Goal: Task Accomplishment & Management: Manage account settings

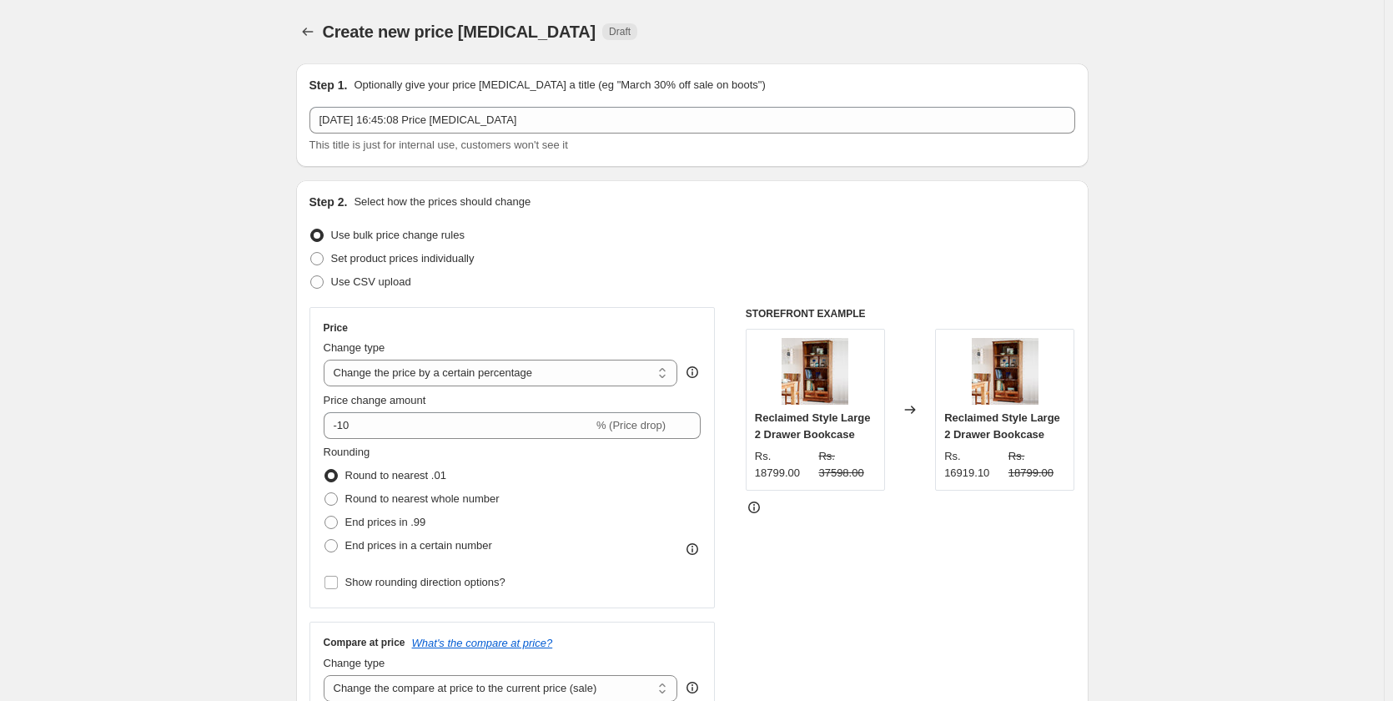
select select "percentage"
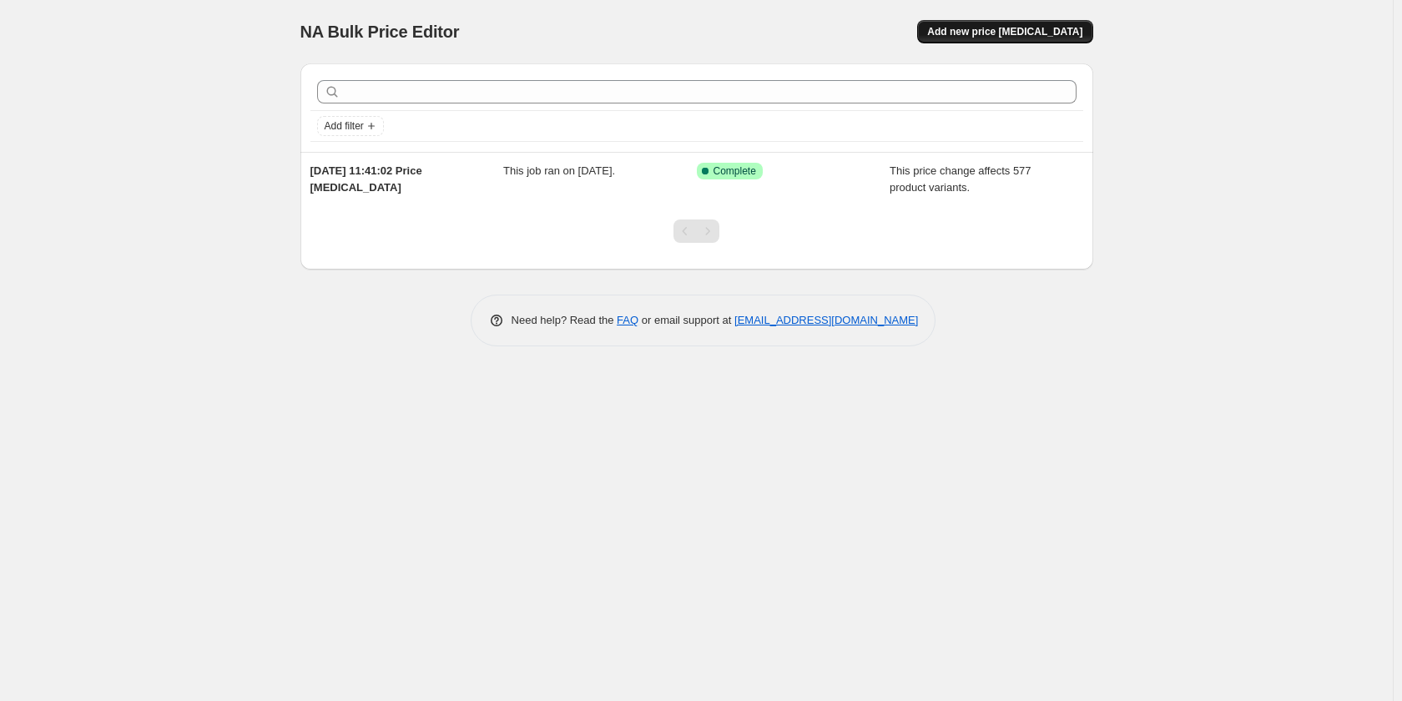
click at [1056, 28] on span "Add new price [MEDICAL_DATA]" at bounding box center [1004, 31] width 155 height 13
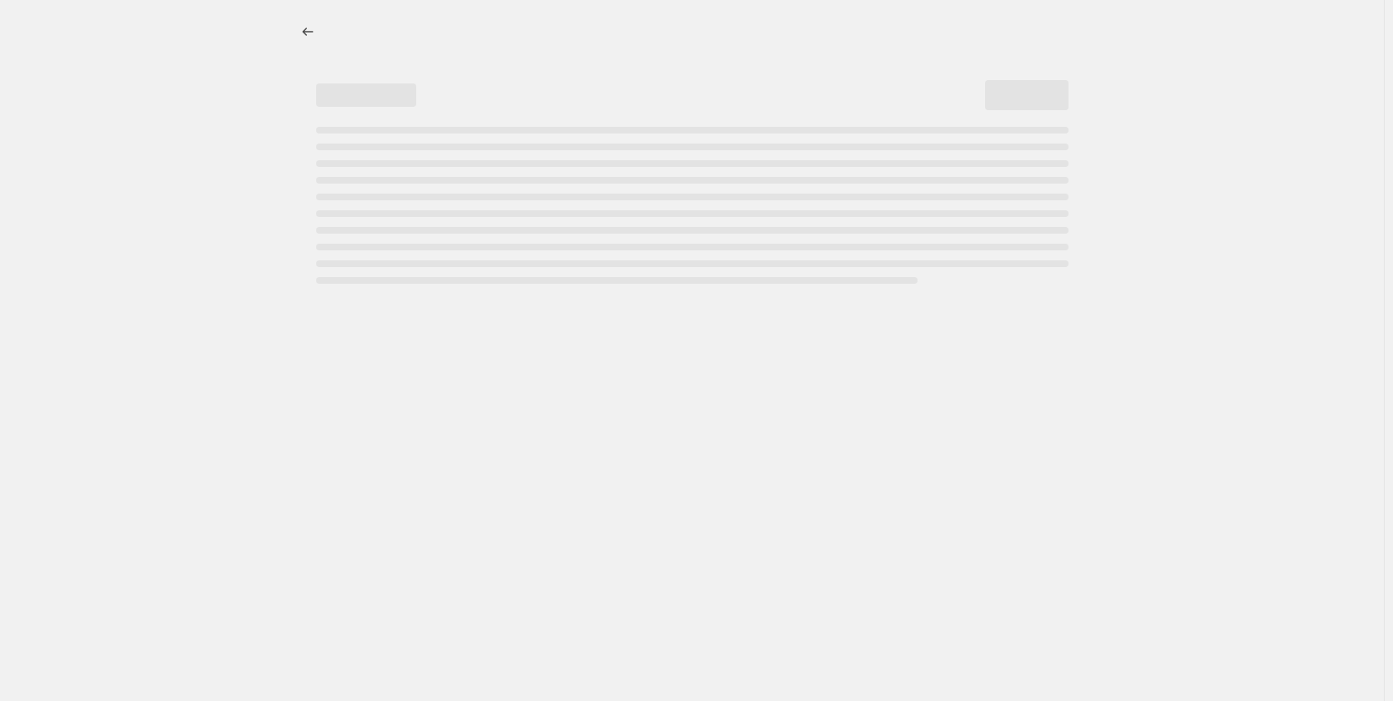
select select "percentage"
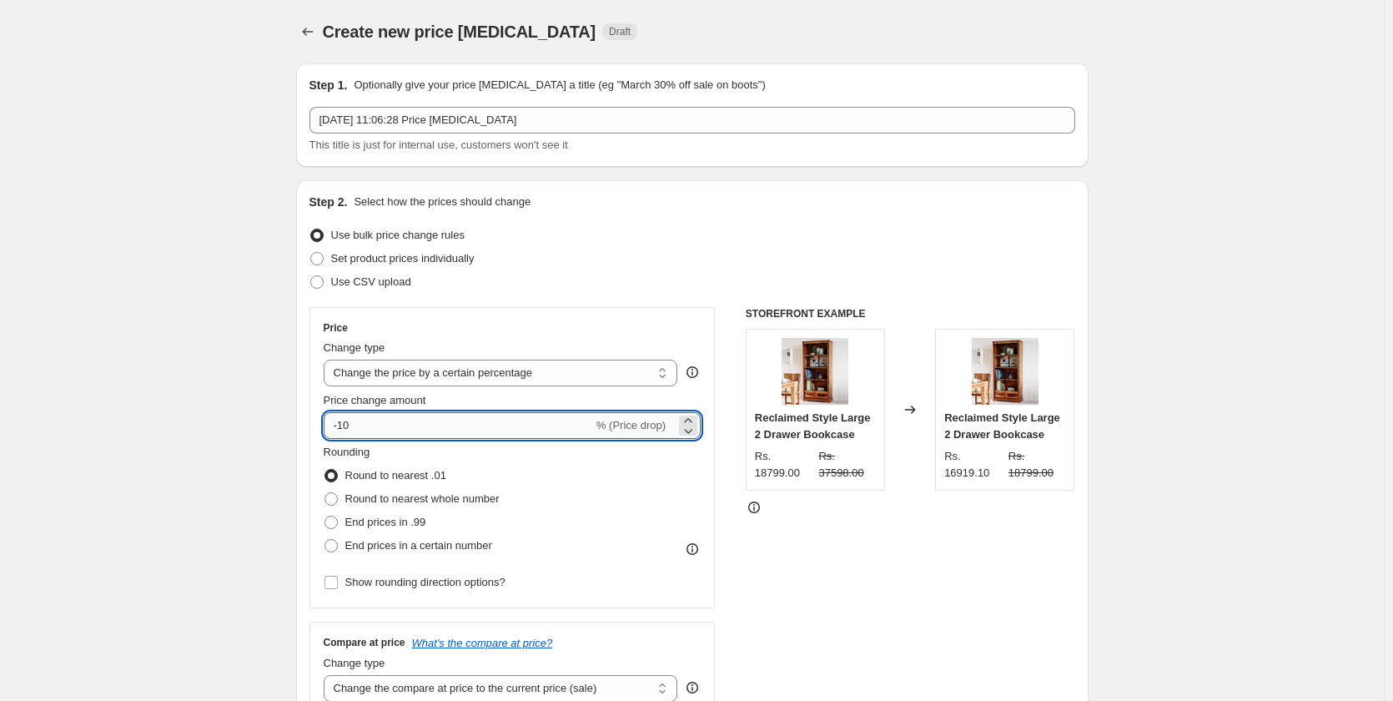
click at [424, 425] on input "-10" at bounding box center [459, 425] width 270 height 27
click at [345, 426] on input "-10" at bounding box center [459, 425] width 270 height 27
type input "10"
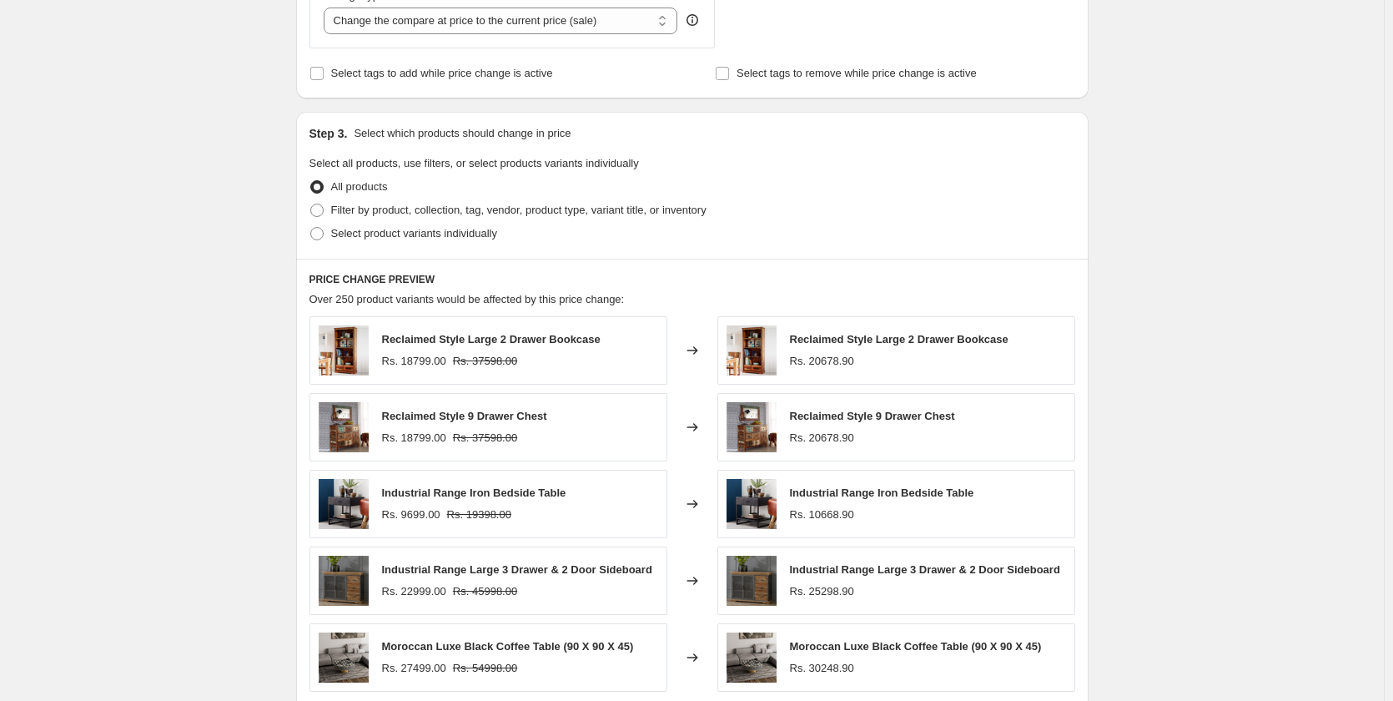
scroll to position [417, 0]
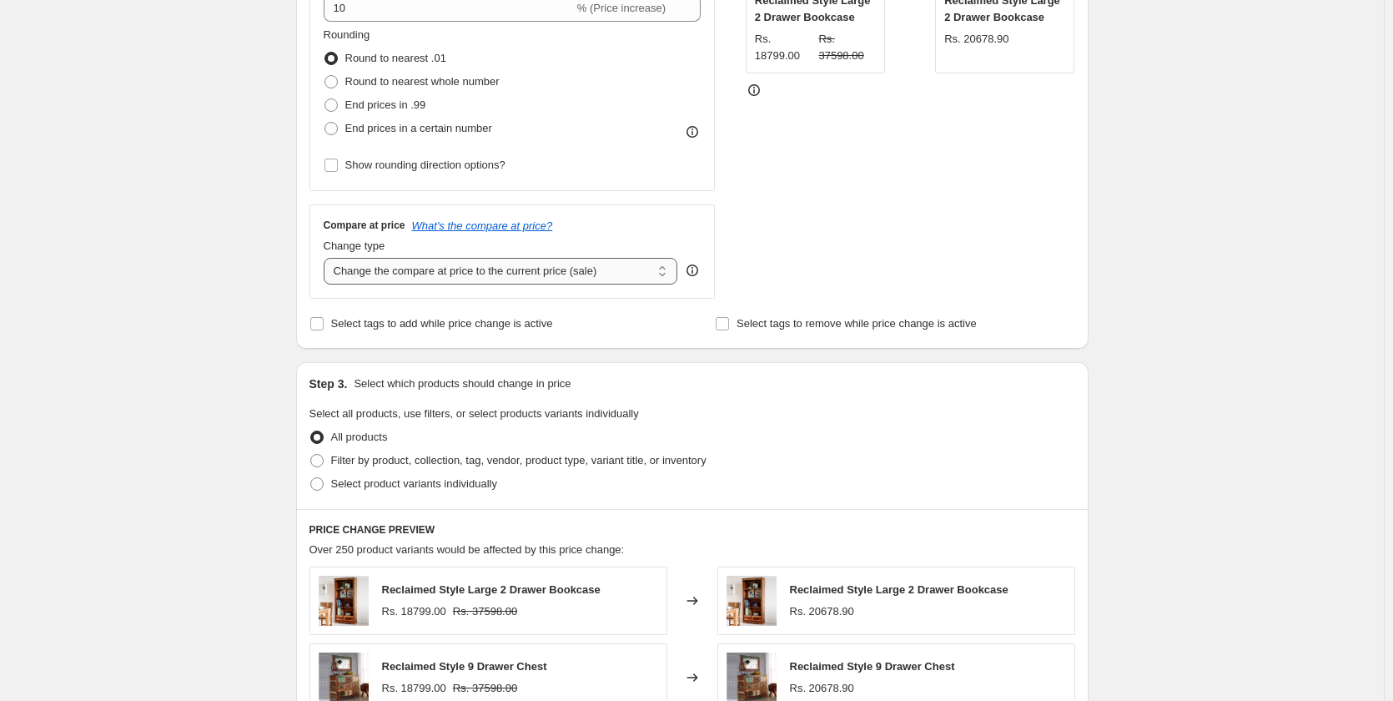
click at [478, 277] on select "Change the compare at price to the current price (sale) Change the compare at p…" at bounding box center [501, 271] width 355 height 27
click at [173, 268] on div "Create new price [MEDICAL_DATA]. This page is ready Create new price [MEDICAL_D…" at bounding box center [692, 417] width 1384 height 1668
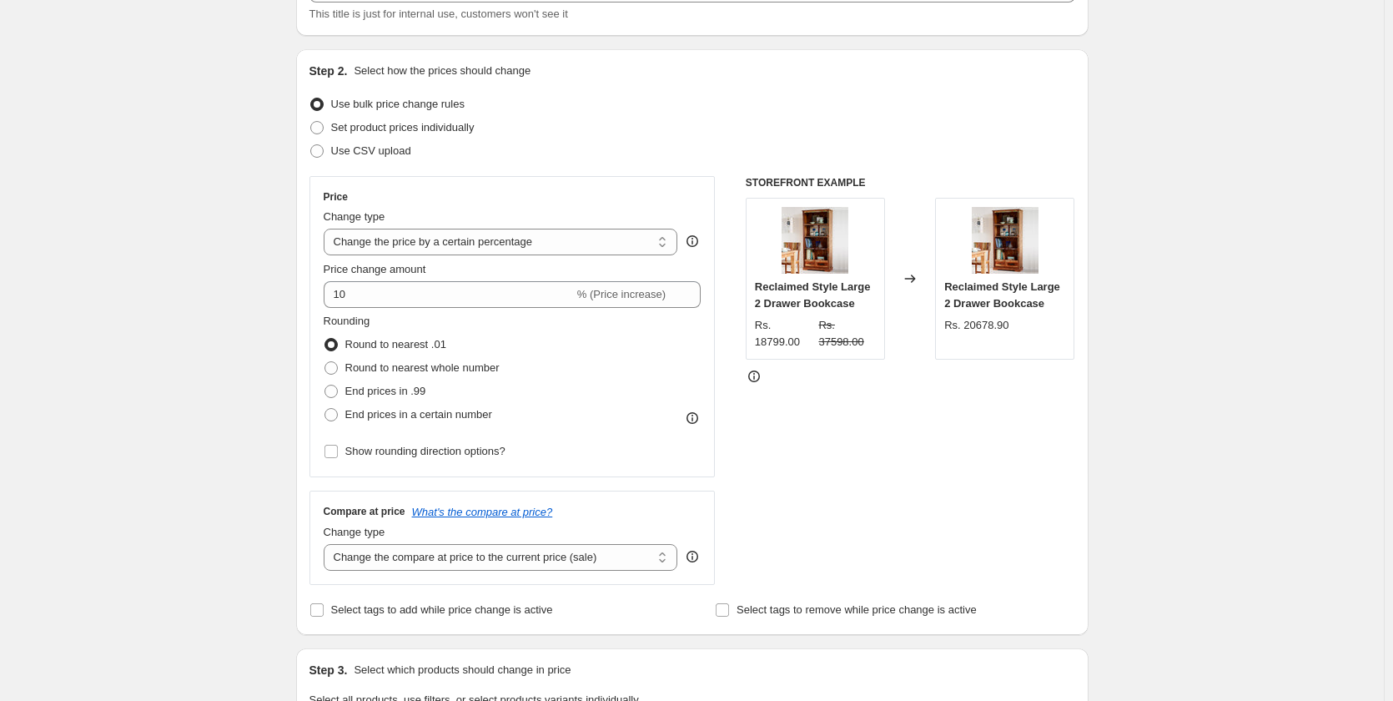
scroll to position [0, 0]
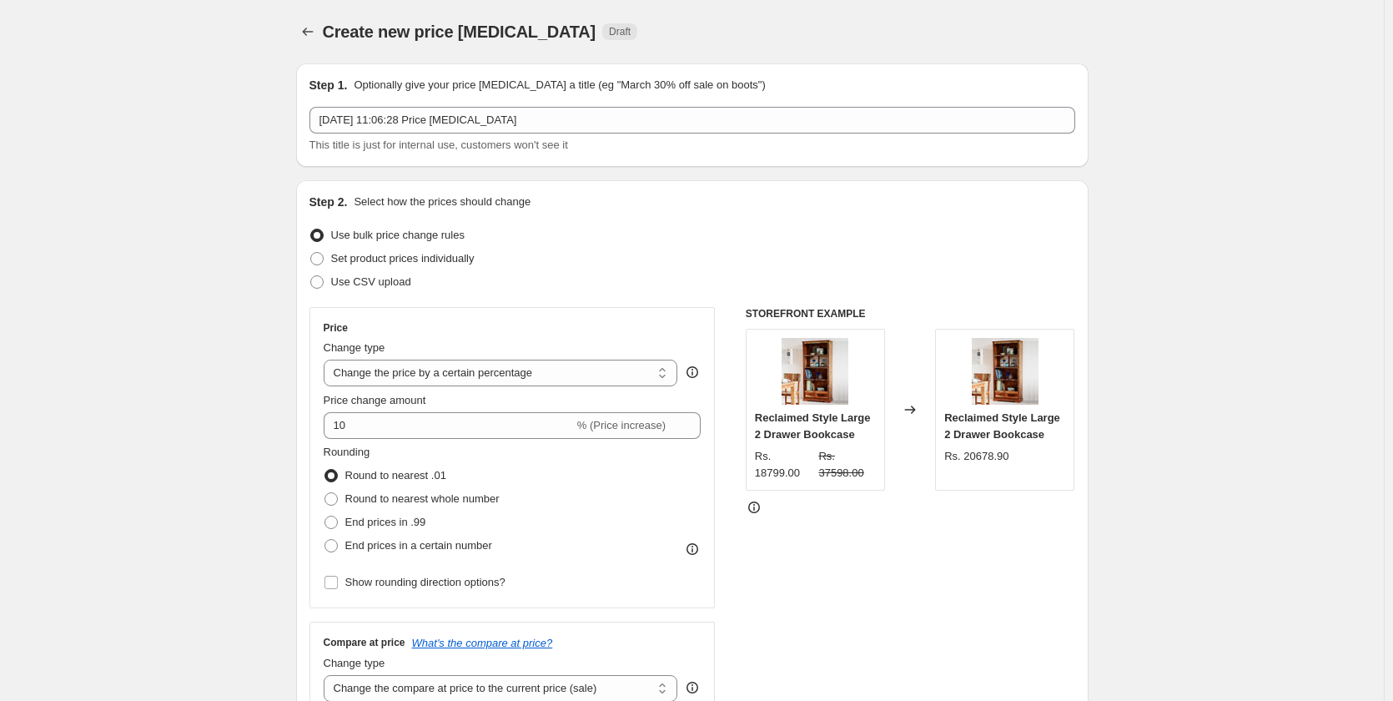
click at [511, 264] on div "Set product prices individually" at bounding box center [693, 258] width 766 height 23
click at [395, 256] on span "Set product prices individually" at bounding box center [403, 258] width 144 height 13
click at [311, 253] on input "Set product prices individually" at bounding box center [310, 252] width 1 height 1
radio input "true"
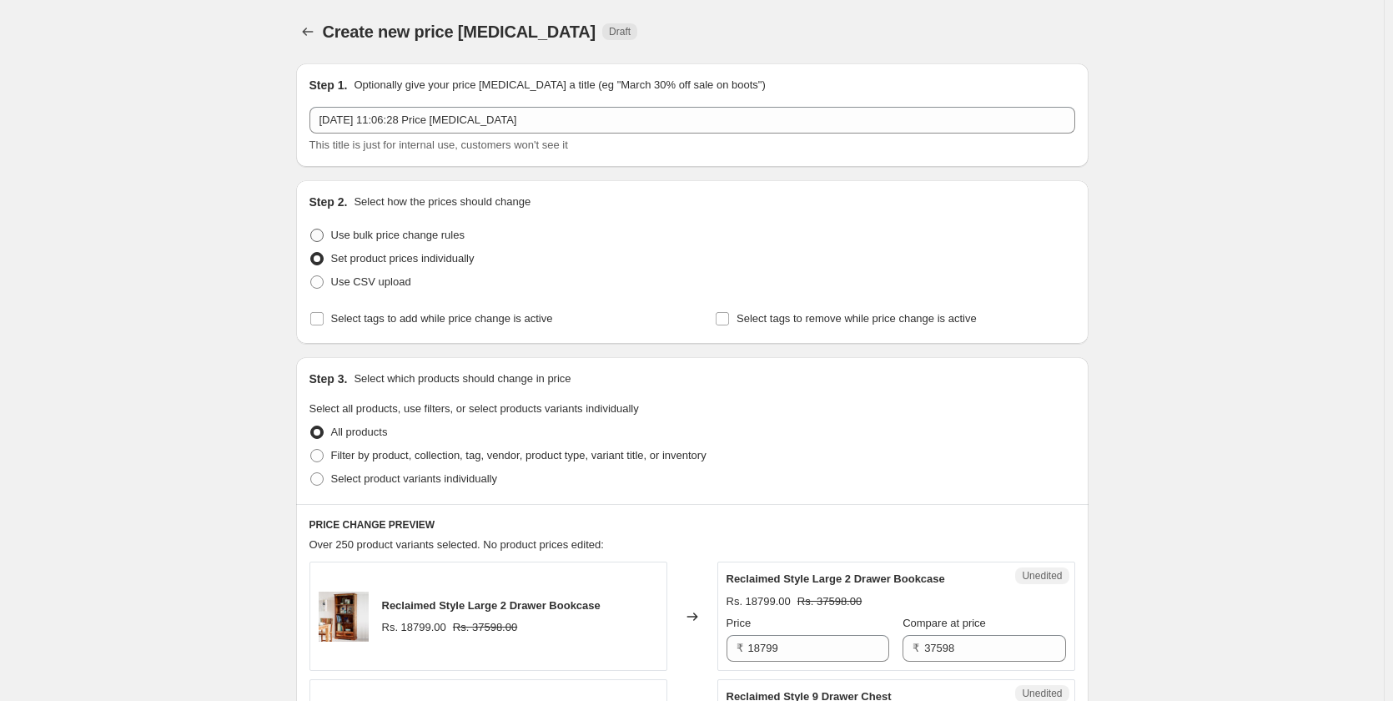
click at [373, 234] on span "Use bulk price change rules" at bounding box center [397, 235] width 133 height 13
click at [311, 229] on input "Use bulk price change rules" at bounding box center [310, 229] width 1 height 1
radio input "true"
select select "percentage"
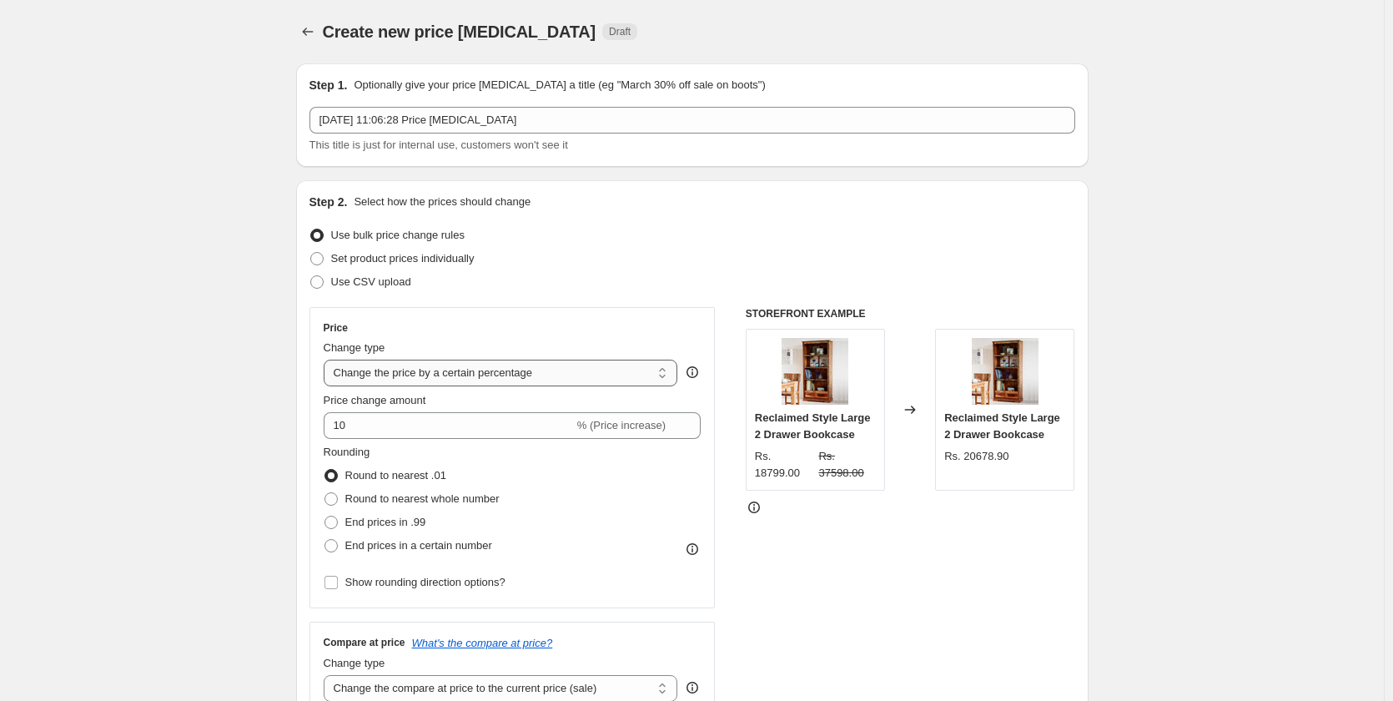
click at [519, 368] on select "Change the price to a certain amount Change the price by a certain amount Chang…" at bounding box center [501, 373] width 355 height 27
click at [510, 335] on div "Price Change type Change the price to a certain amount Change the price by a ce…" at bounding box center [513, 457] width 378 height 273
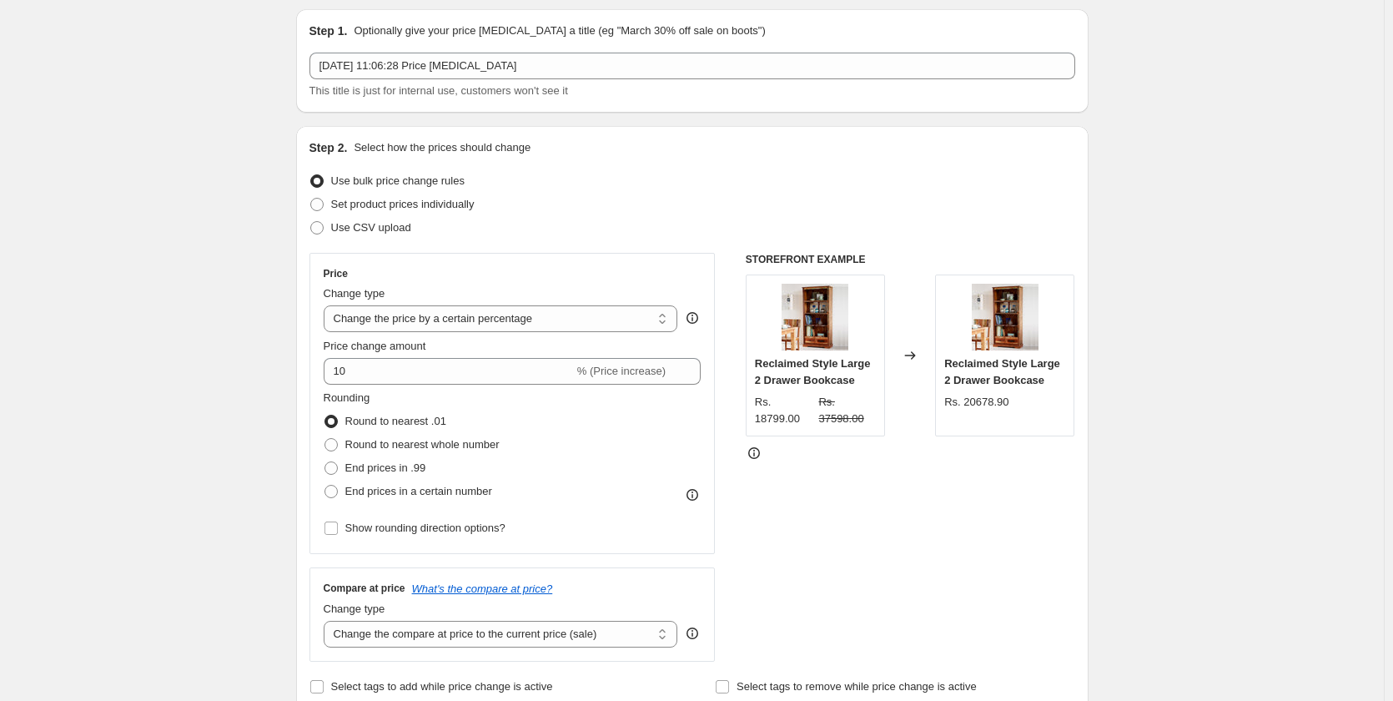
scroll to position [83, 0]
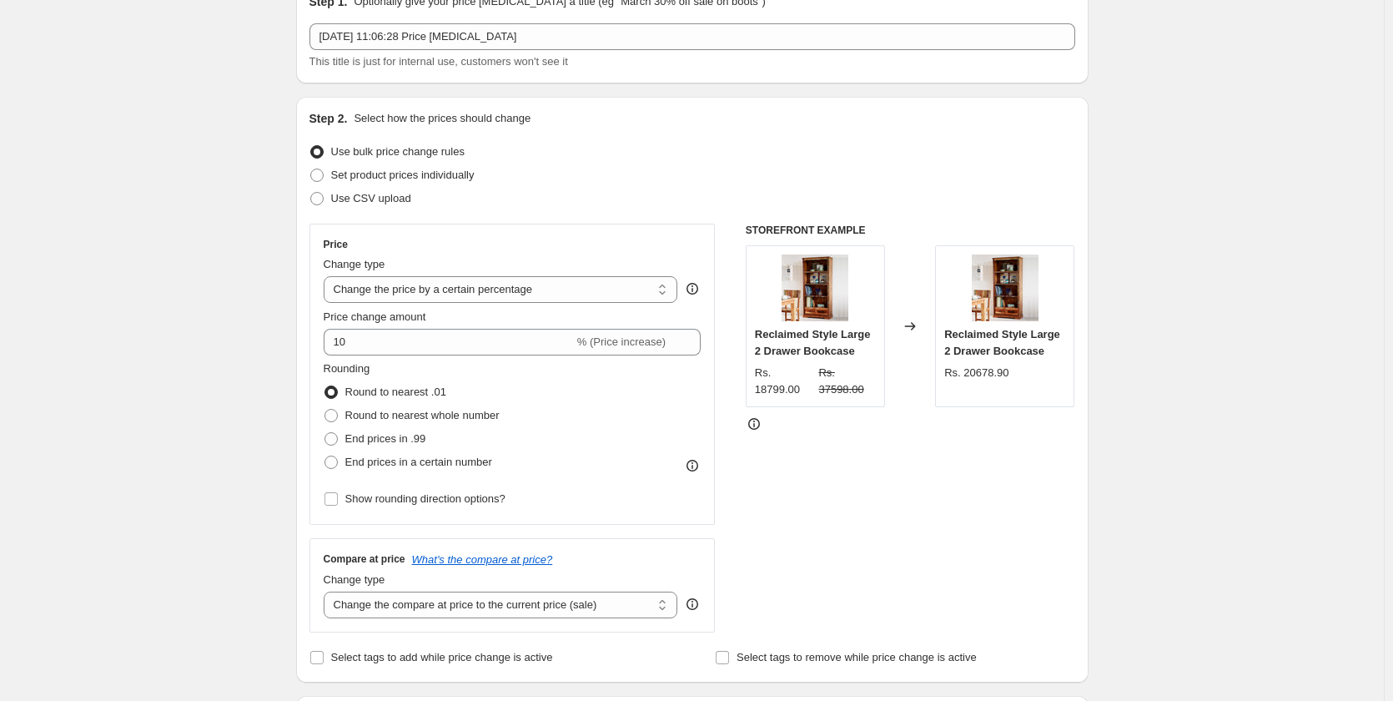
click at [491, 305] on div "Price Change type Change the price to a certain amount Change the price by a ce…" at bounding box center [513, 374] width 378 height 273
click at [489, 300] on select "Change the price to a certain amount Change the price by a certain amount Chang…" at bounding box center [501, 289] width 355 height 27
drag, startPoint x: 312, startPoint y: 290, endPoint x: 447, endPoint y: 278, distance: 135.7
click at [407, 305] on div "Step 2. Select how the prices should change Use bulk price change rules Set pro…" at bounding box center [692, 390] width 793 height 586
drag, startPoint x: 447, startPoint y: 278, endPoint x: 478, endPoint y: 286, distance: 32.0
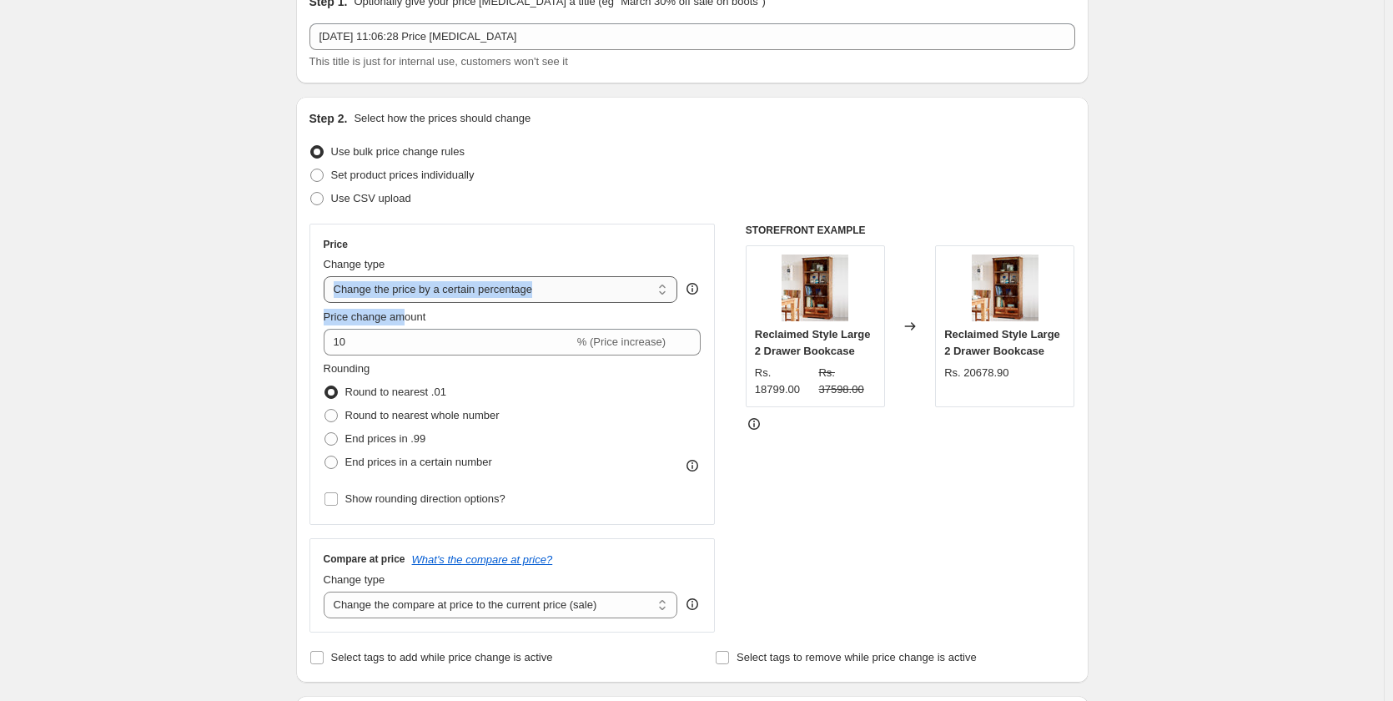
click at [449, 278] on select "Change the price to a certain amount Change the price by a certain amount Chang…" at bounding box center [501, 289] width 355 height 27
drag, startPoint x: 1343, startPoint y: 1, endPoint x: 521, endPoint y: 289, distance: 871.6
click at [521, 289] on select "Change the price to a certain amount Change the price by a certain amount Chang…" at bounding box center [501, 289] width 355 height 27
drag, startPoint x: 331, startPoint y: 285, endPoint x: 407, endPoint y: 280, distance: 76.2
click at [360, 294] on select "Change the price to a certain amount Change the price by a certain amount Chang…" at bounding box center [501, 289] width 355 height 27
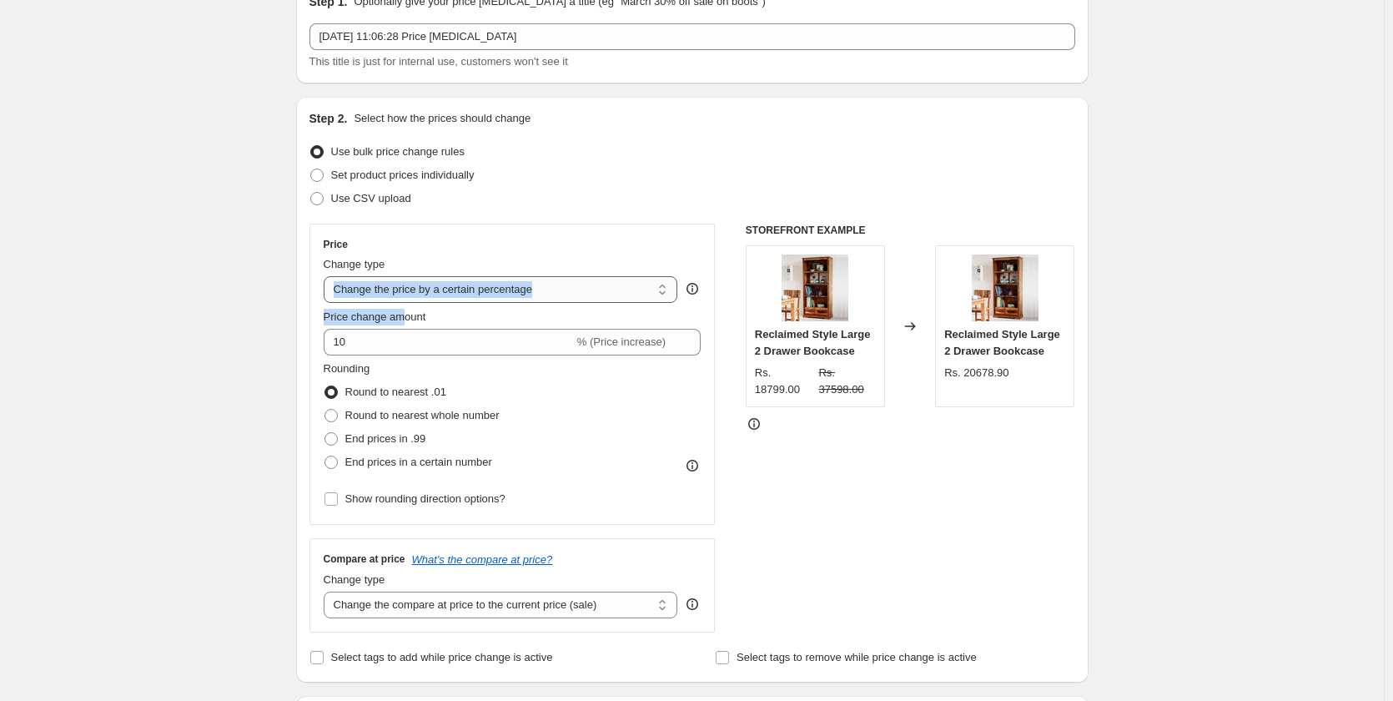
click at [413, 278] on select "Change the price to a certain amount Change the price by a certain amount Chang…" at bounding box center [501, 289] width 355 height 27
click at [515, 234] on div "Price Change type Change the price to a certain amount Change the price by a ce…" at bounding box center [513, 374] width 406 height 301
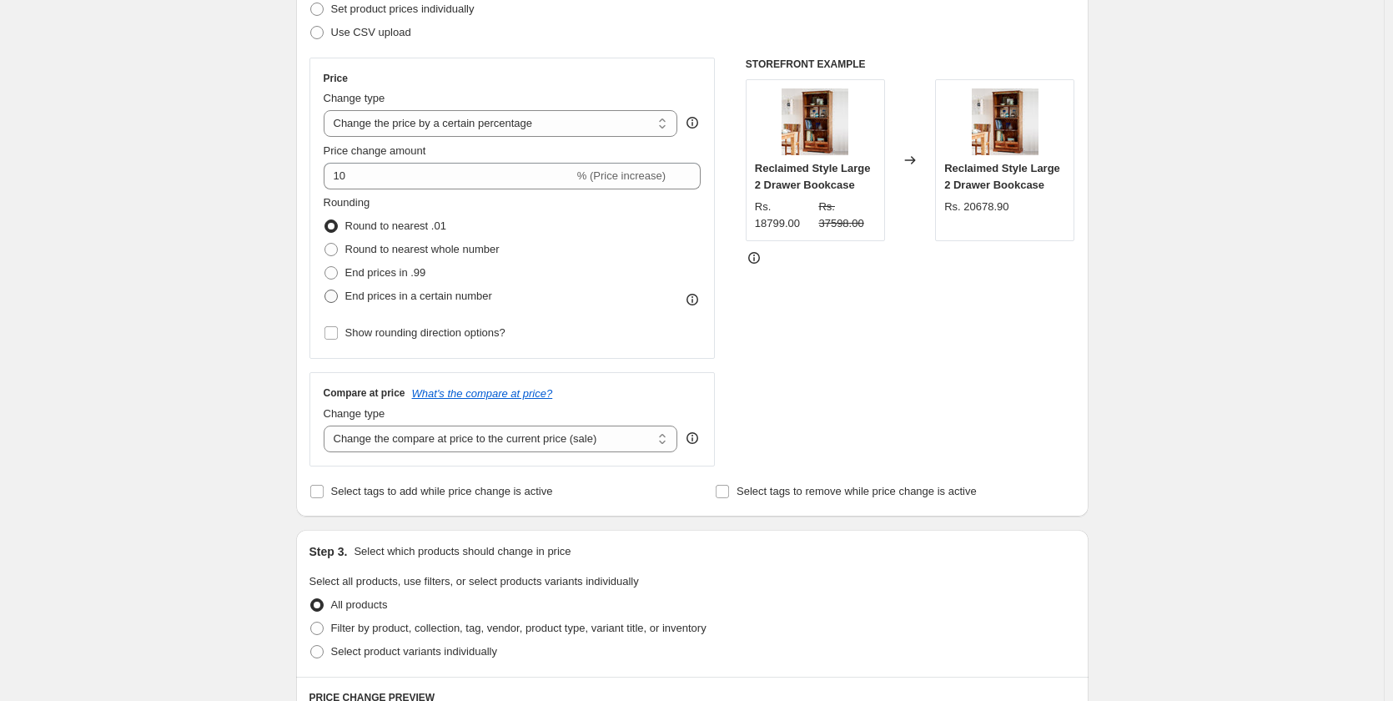
scroll to position [250, 0]
click at [398, 431] on select "Change the compare at price to the current price (sale) Change the compare at p…" at bounding box center [501, 438] width 355 height 27
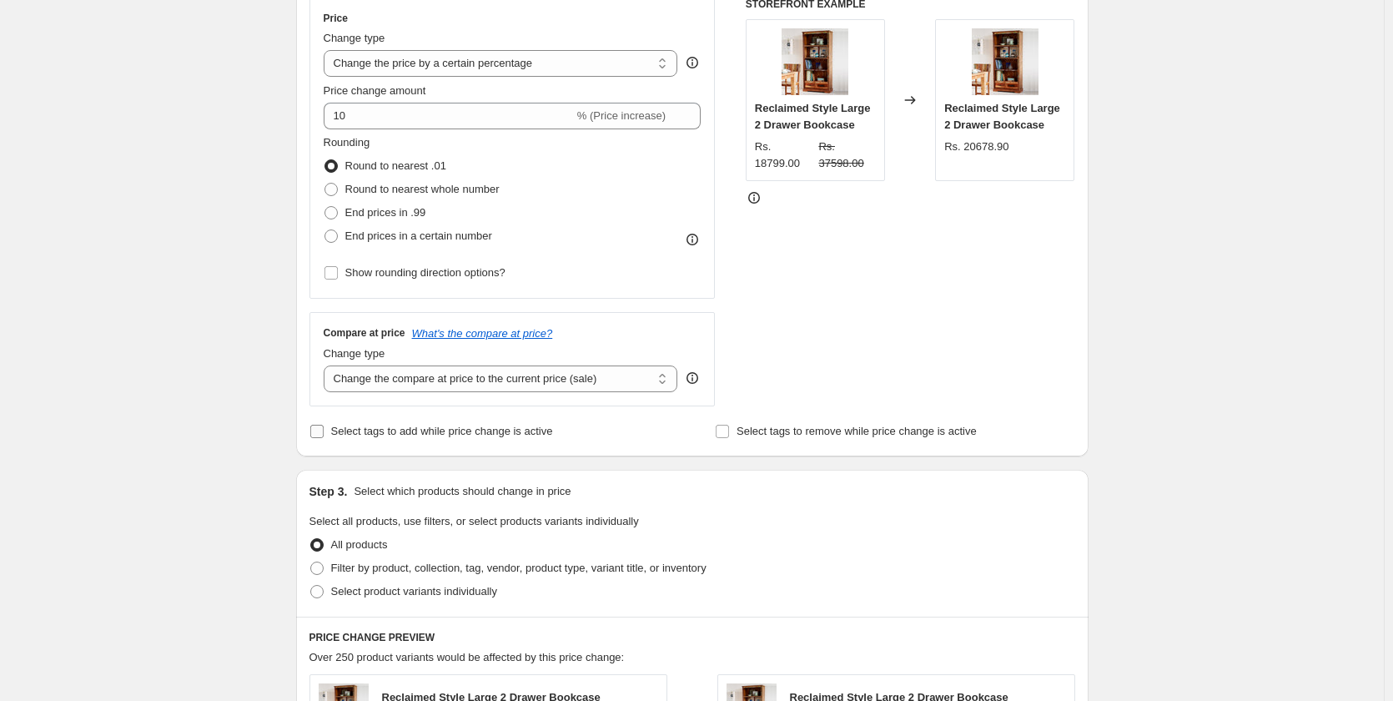
scroll to position [334, 0]
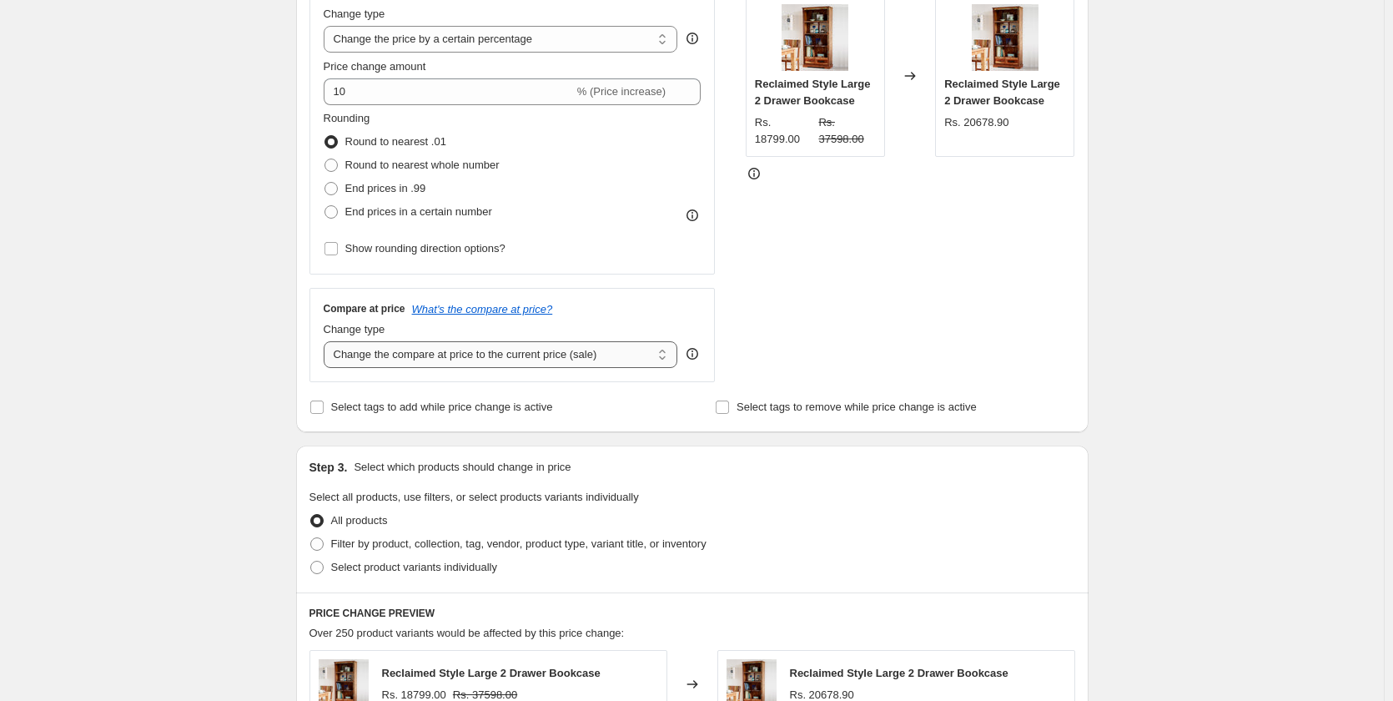
click at [391, 351] on select "Change the compare at price to the current price (sale) Change the compare at p…" at bounding box center [501, 354] width 355 height 27
click at [638, 340] on div "Change type Change the compare at price to the current price (sale) Change the …" at bounding box center [501, 344] width 355 height 47
click at [637, 345] on select "Change the compare at price to the current price (sale) Change the compare at p…" at bounding box center [501, 354] width 355 height 27
click at [327, 341] on select "Change the compare at price to the current price (sale) Change the compare at p…" at bounding box center [501, 354] width 355 height 27
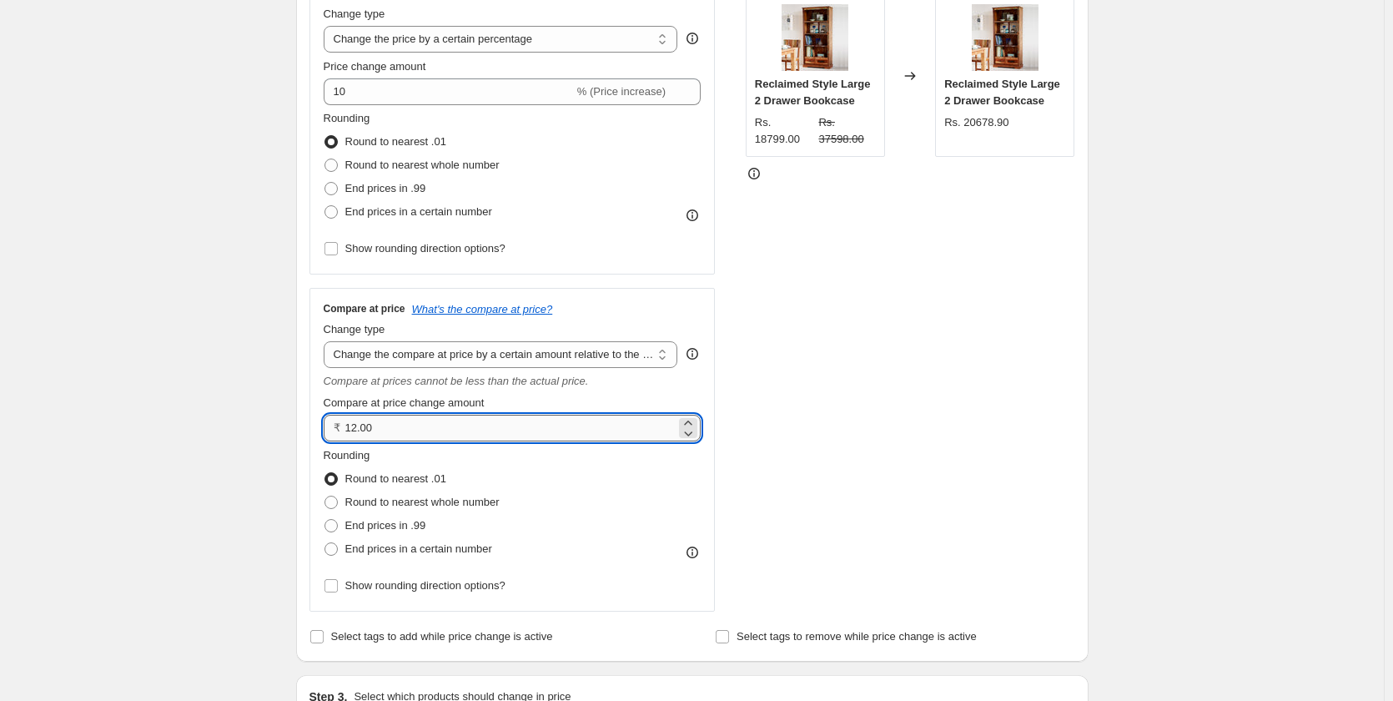
click at [383, 425] on input "12.00" at bounding box center [510, 428] width 331 height 27
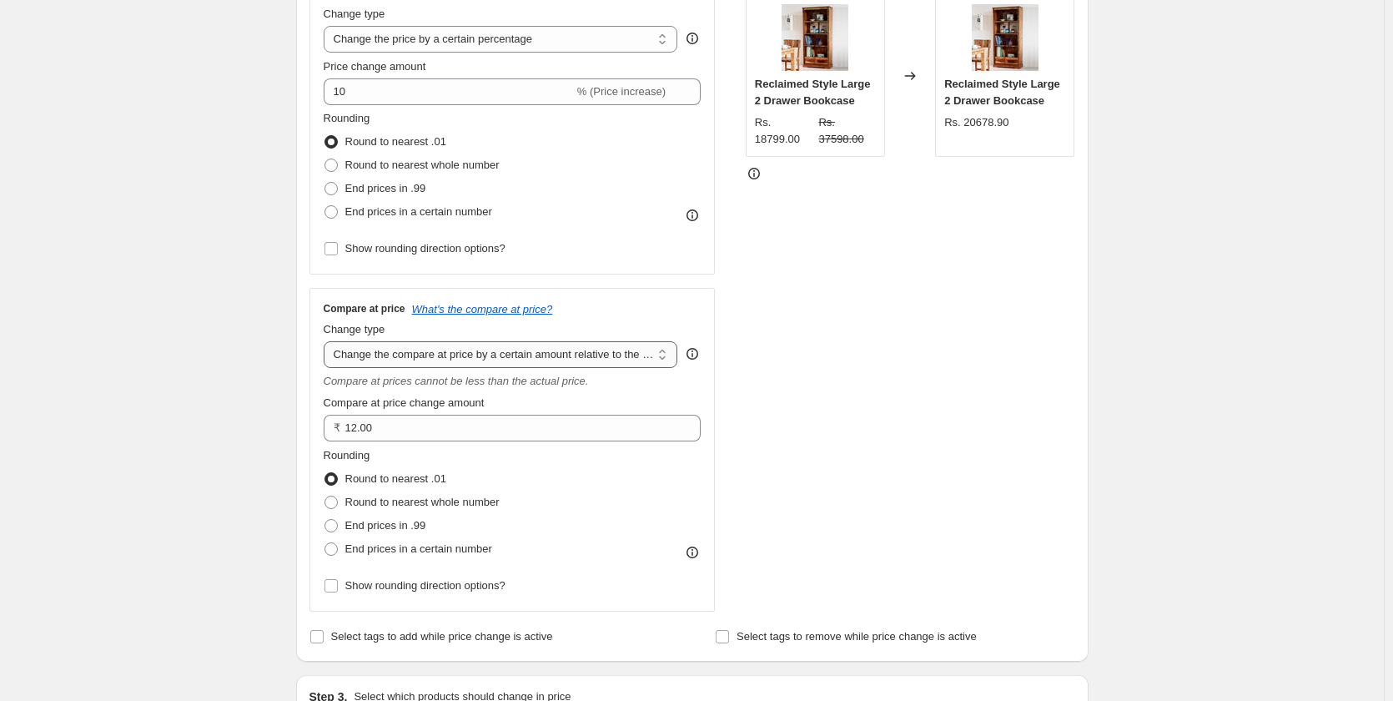
click at [556, 363] on select "Change the compare at price to the current price (sale) Change the compare at p…" at bounding box center [501, 354] width 355 height 27
select select "pp"
click at [327, 341] on select "Change the compare at price to the current price (sale) Change the compare at p…" at bounding box center [501, 354] width 355 height 27
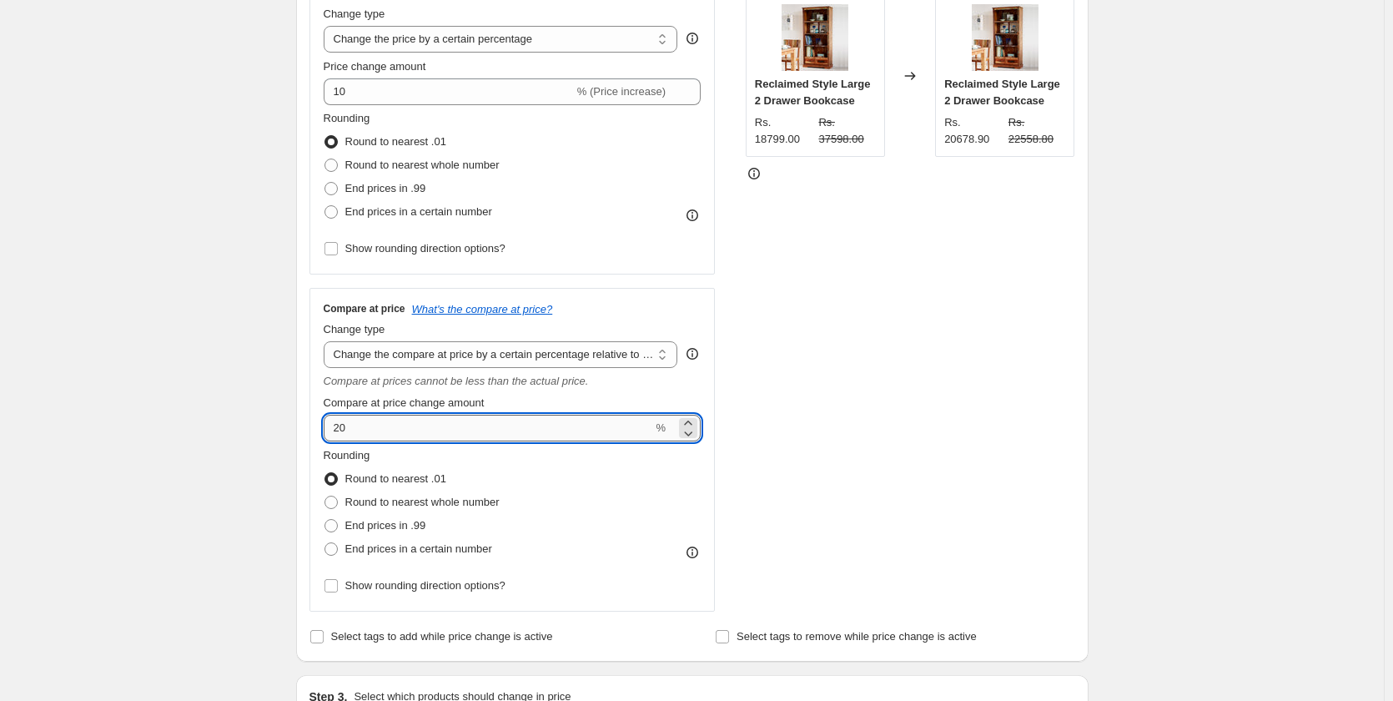
click at [592, 431] on input "20" at bounding box center [489, 428] width 330 height 27
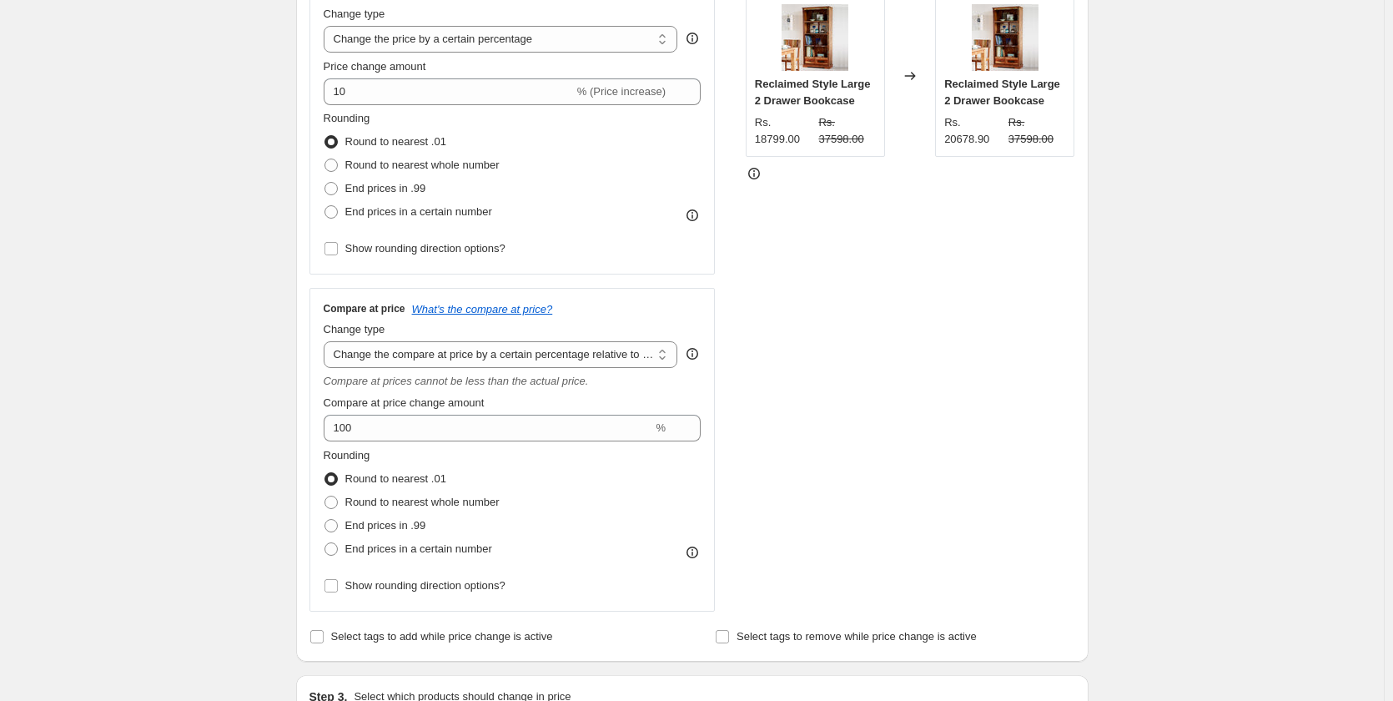
click at [798, 405] on div "STOREFRONT EXAMPLE Reclaimed Style Large 2 Drawer Bookcase Rs. 18799.00 Rs. 375…" at bounding box center [911, 292] width 330 height 638
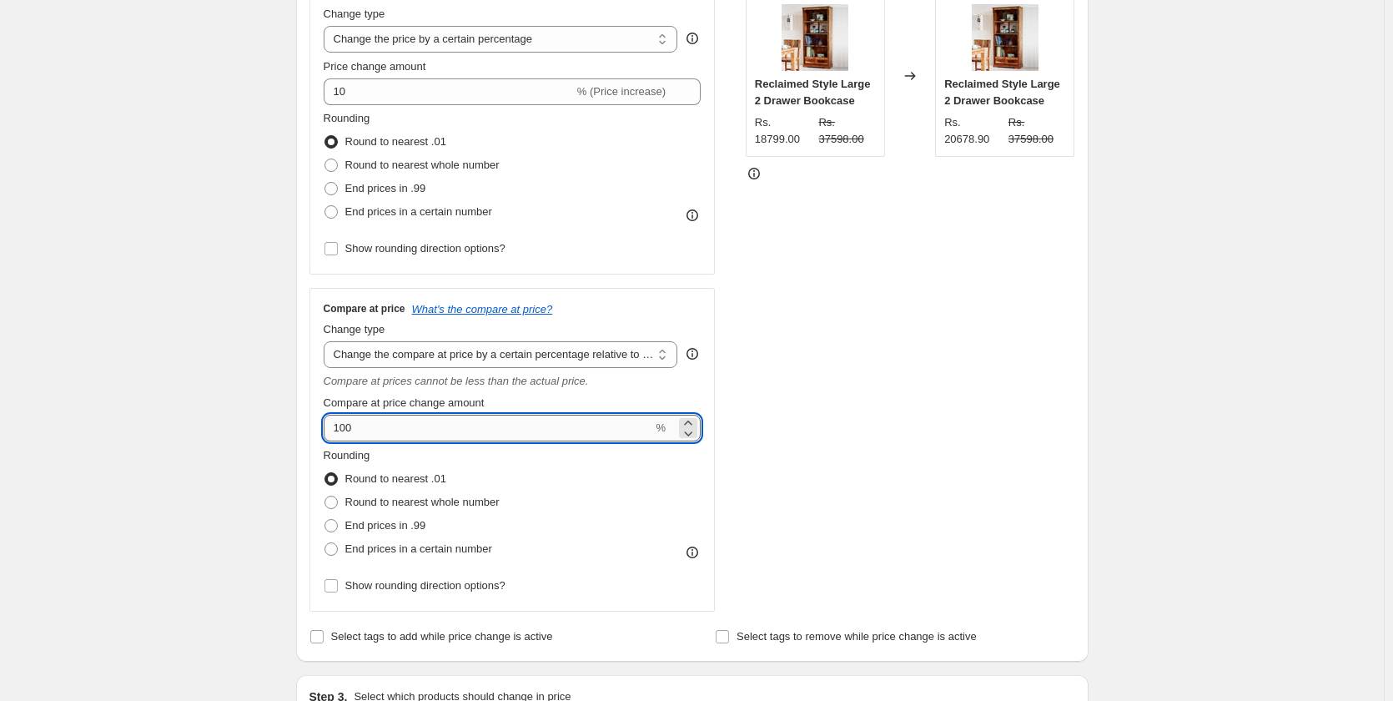
click at [588, 434] on input "100" at bounding box center [489, 428] width 330 height 27
type input "1"
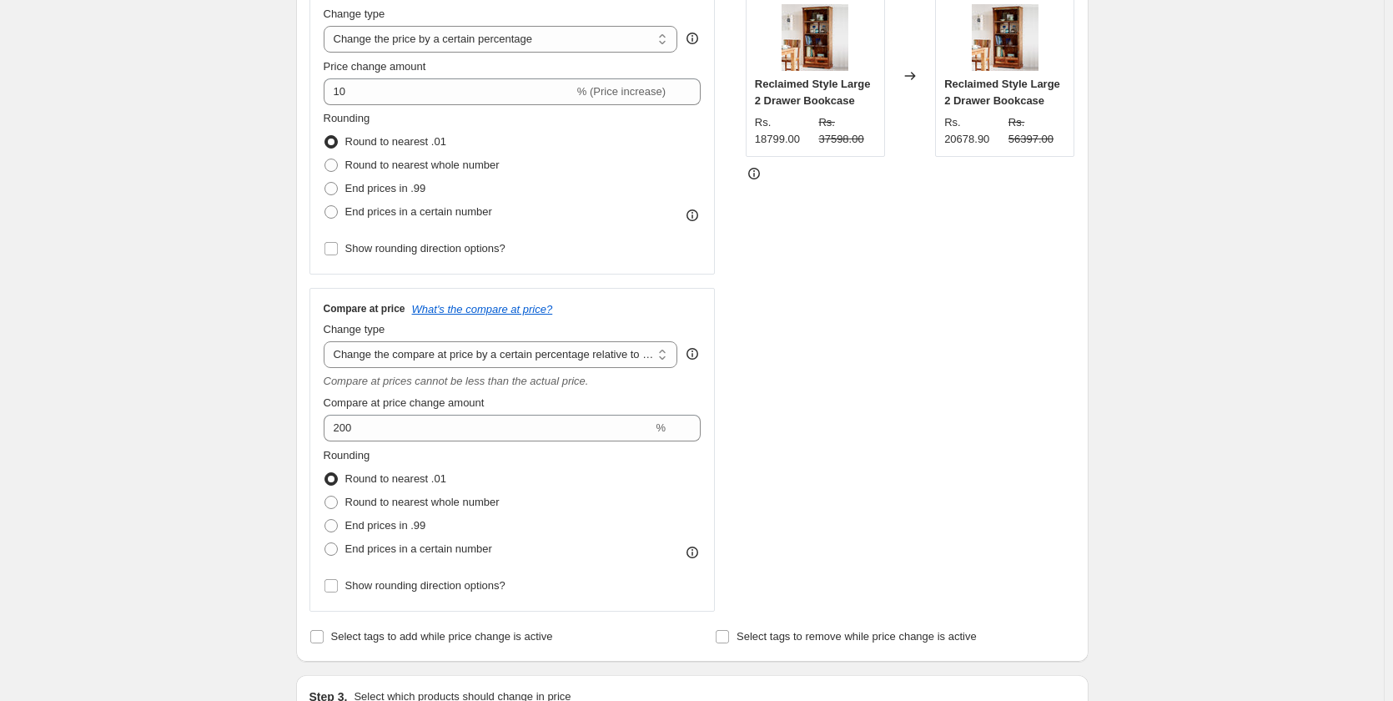
click at [810, 423] on div "STOREFRONT EXAMPLE Reclaimed Style Large 2 Drawer Bookcase Rs. 18799.00 Rs. 375…" at bounding box center [911, 292] width 330 height 638
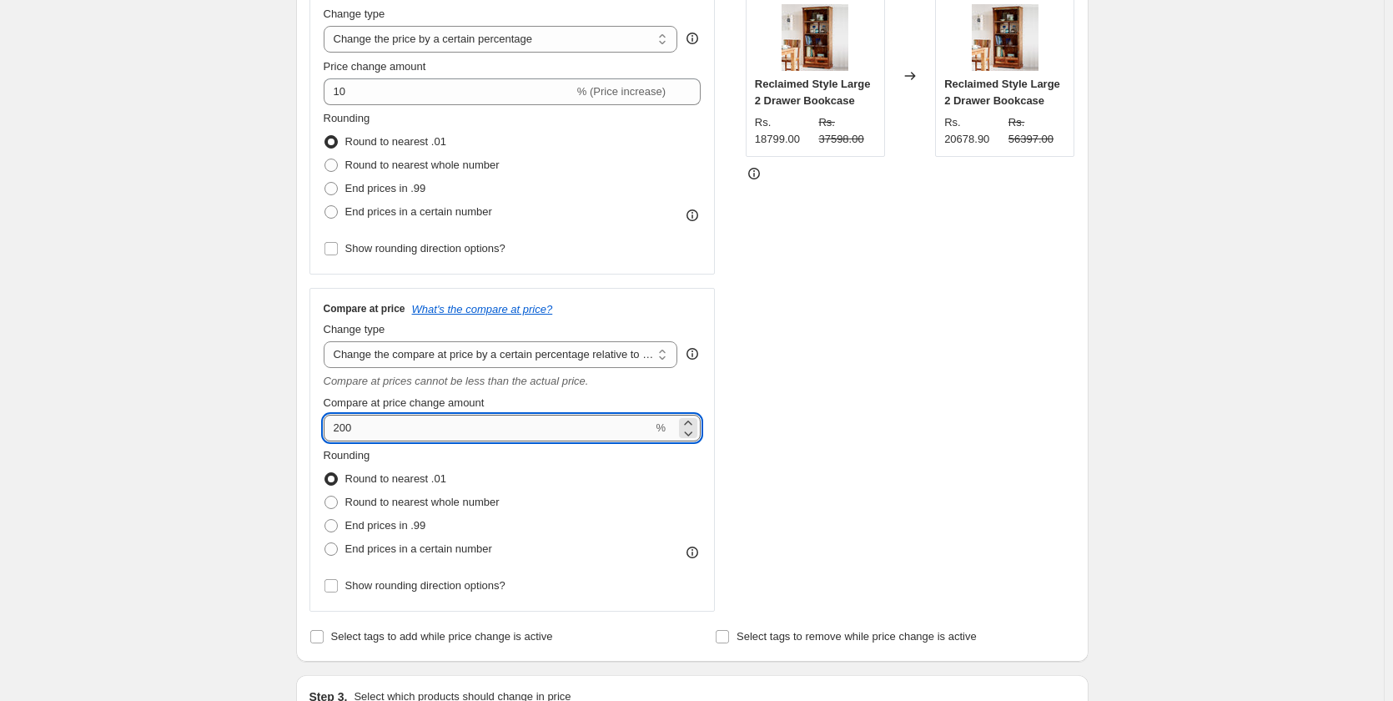
click at [573, 424] on input "200" at bounding box center [489, 428] width 330 height 27
type input "2"
type input "100"
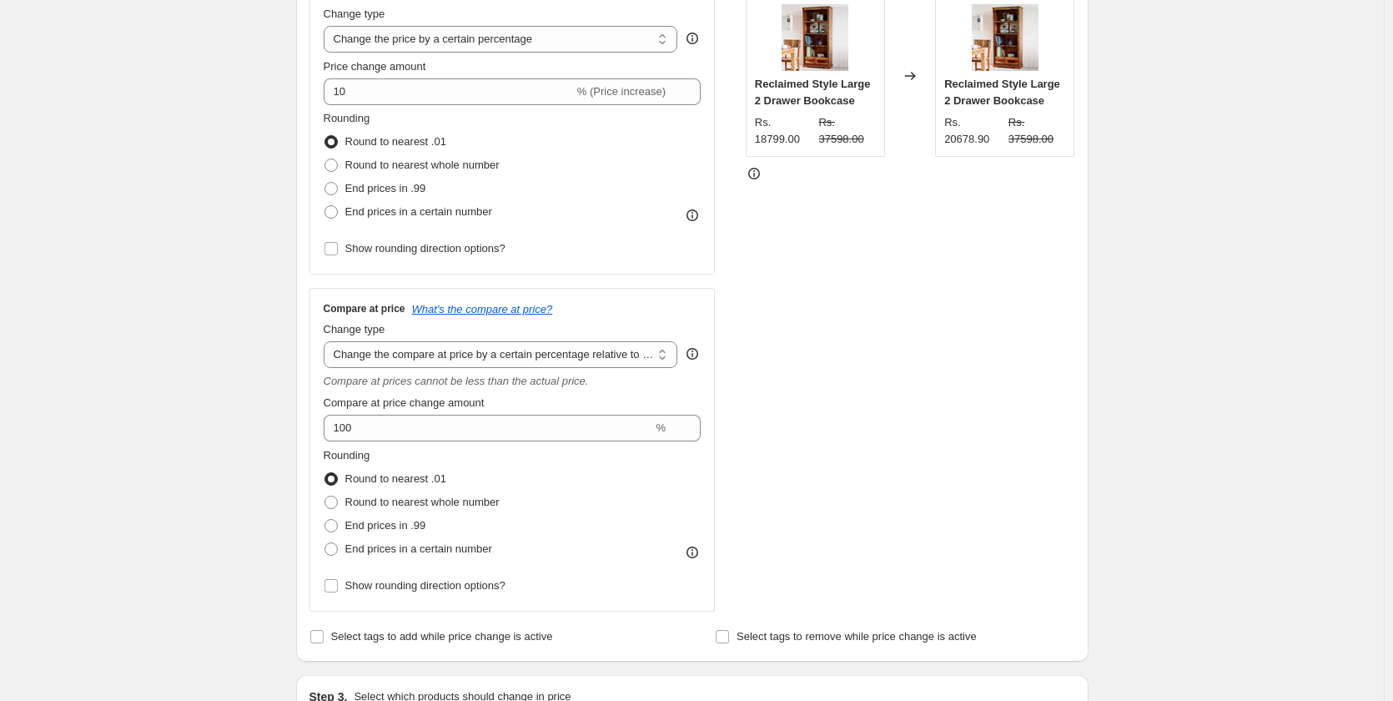
click at [864, 395] on div "STOREFRONT EXAMPLE Reclaimed Style Large 2 Drawer Bookcase Rs. 18799.00 Rs. 375…" at bounding box center [911, 292] width 330 height 638
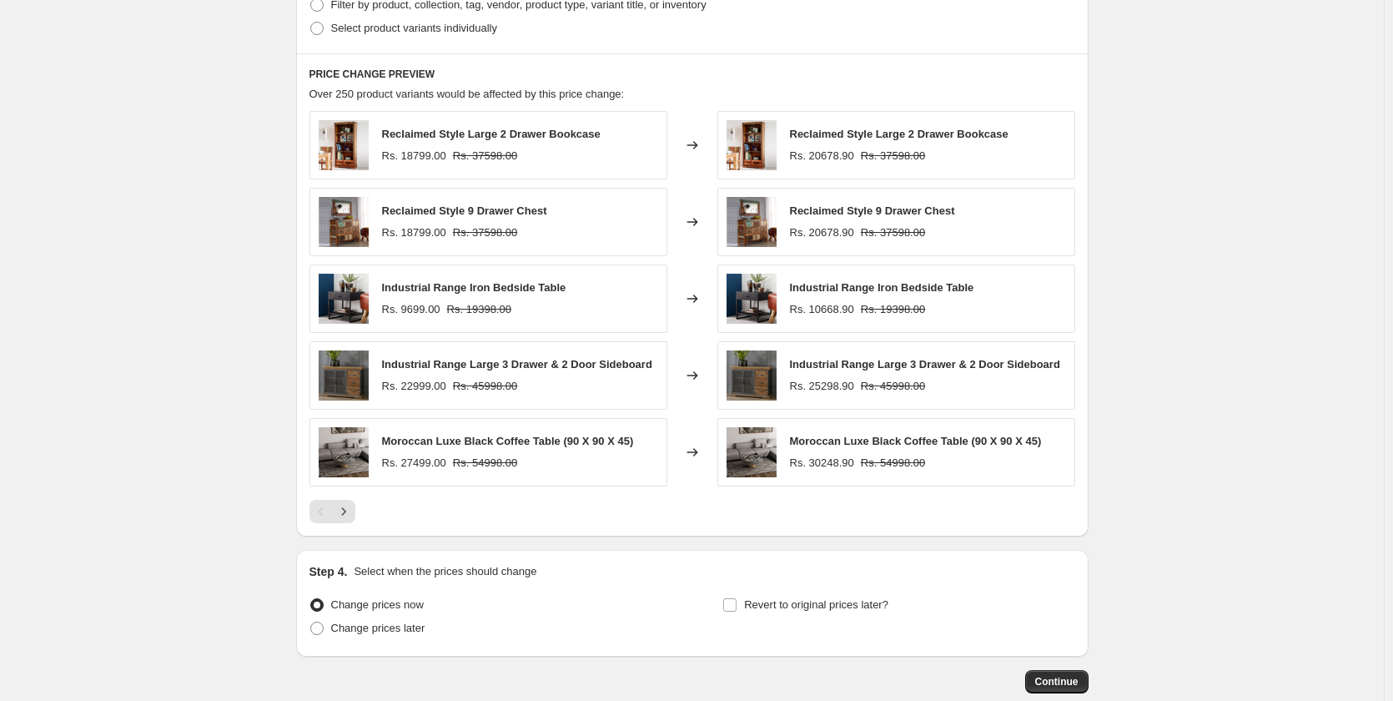
scroll to position [1197, 0]
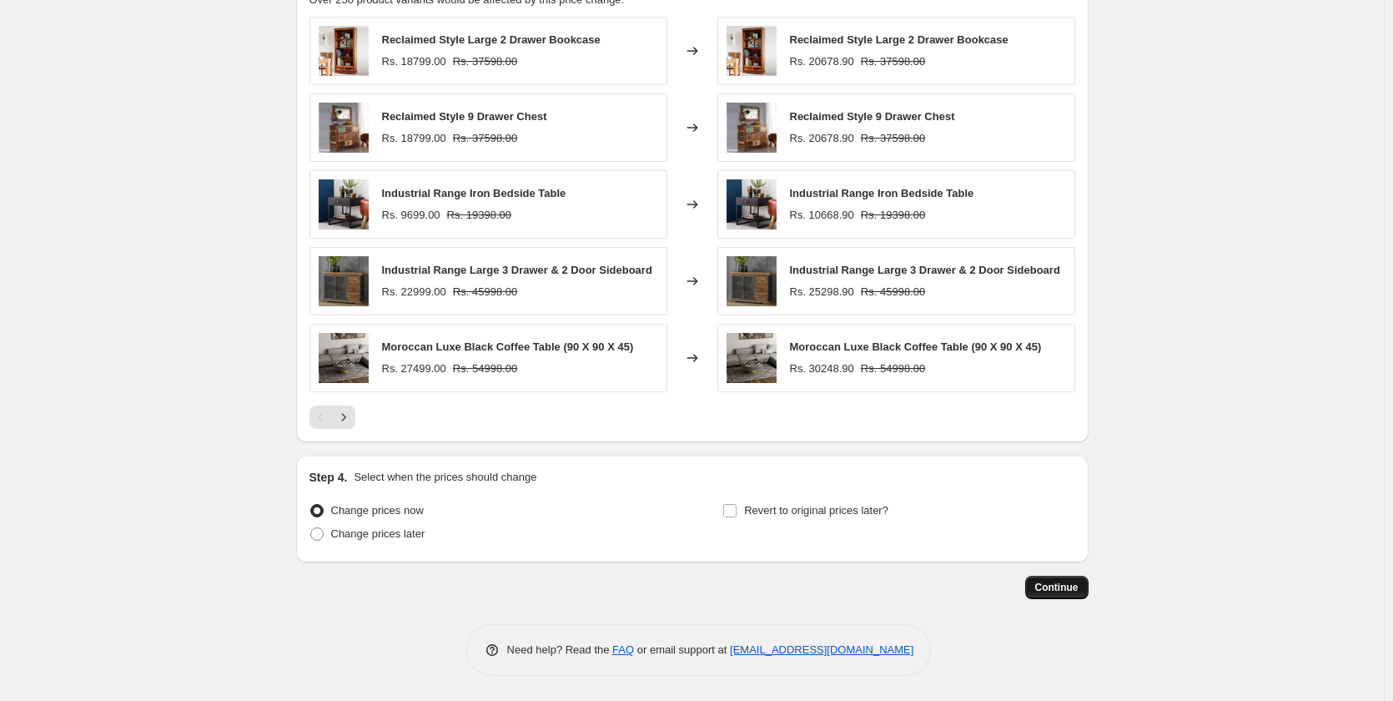
click at [1060, 584] on span "Continue" at bounding box center [1056, 587] width 43 height 13
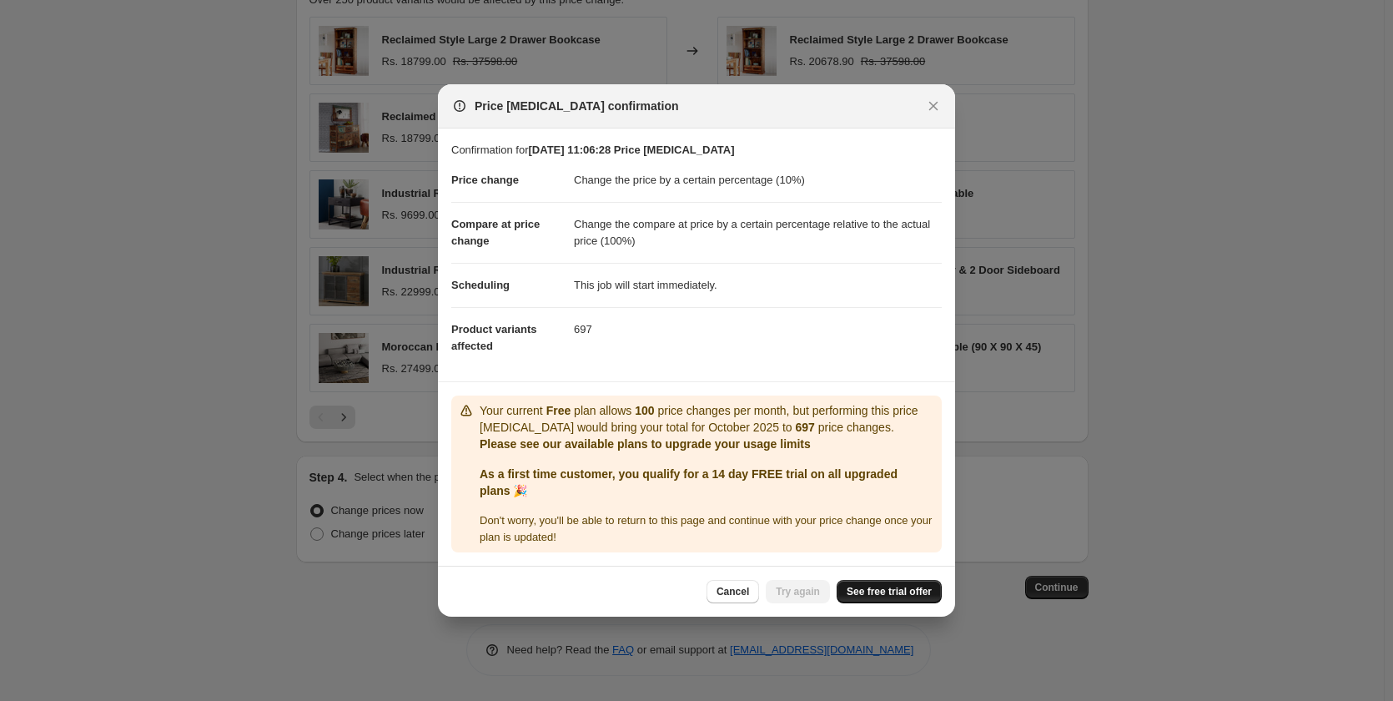
click at [922, 599] on link "See free trial offer" at bounding box center [889, 591] width 105 height 23
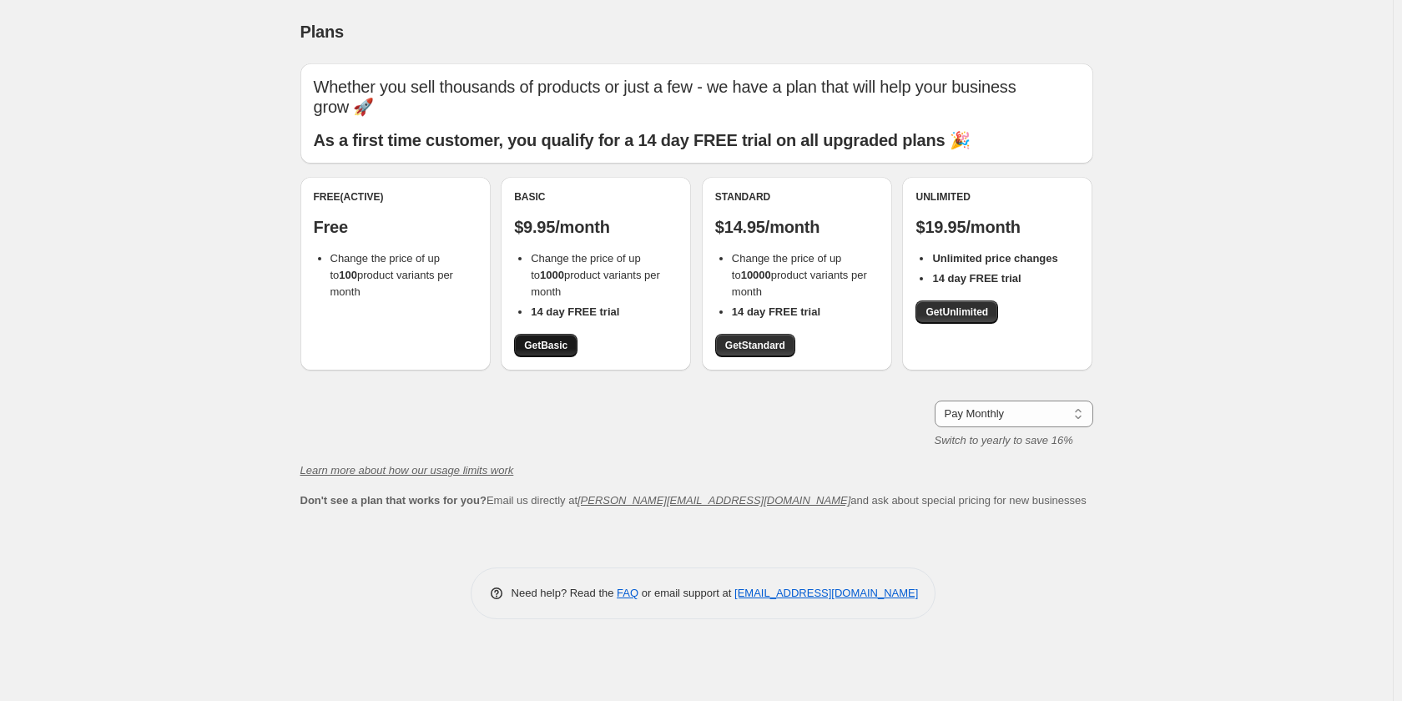
click at [551, 346] on span "Get Basic" at bounding box center [545, 345] width 43 height 13
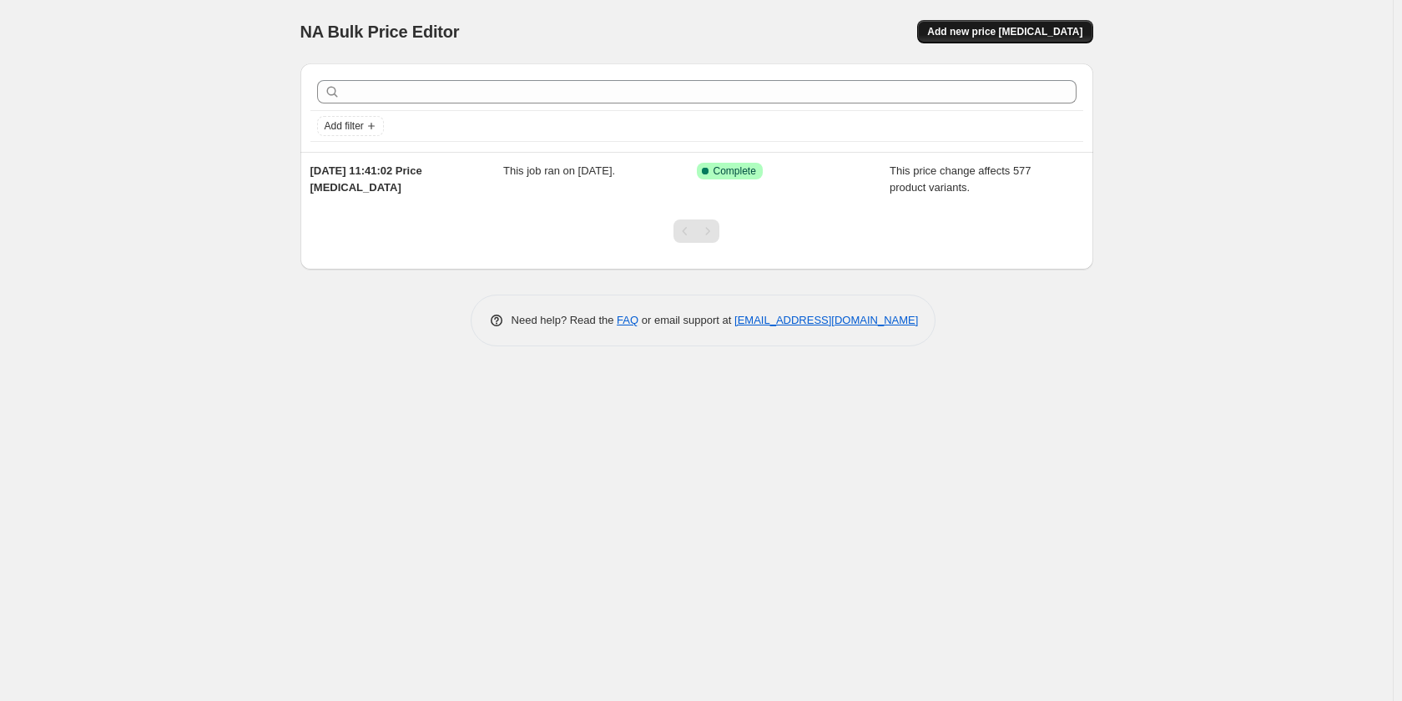
click at [1033, 28] on span "Add new price [MEDICAL_DATA]" at bounding box center [1004, 31] width 155 height 13
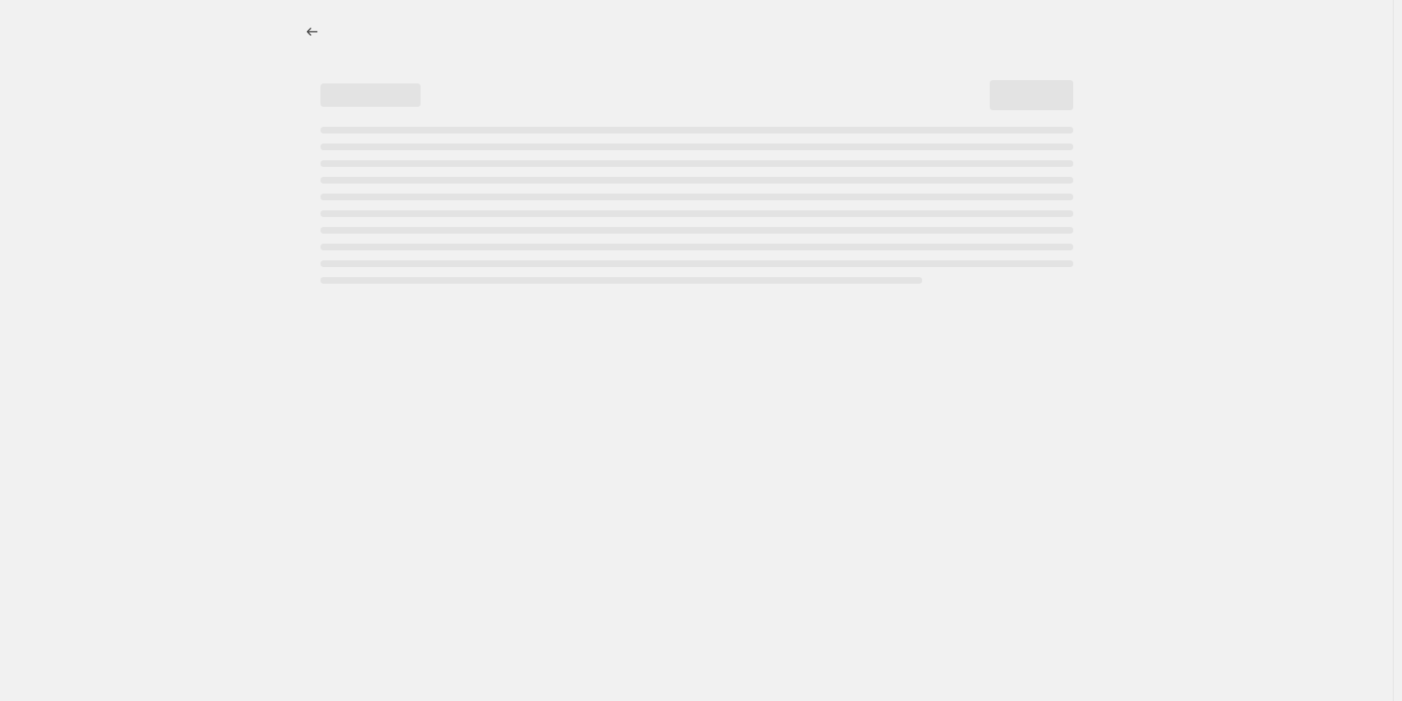
select select "percentage"
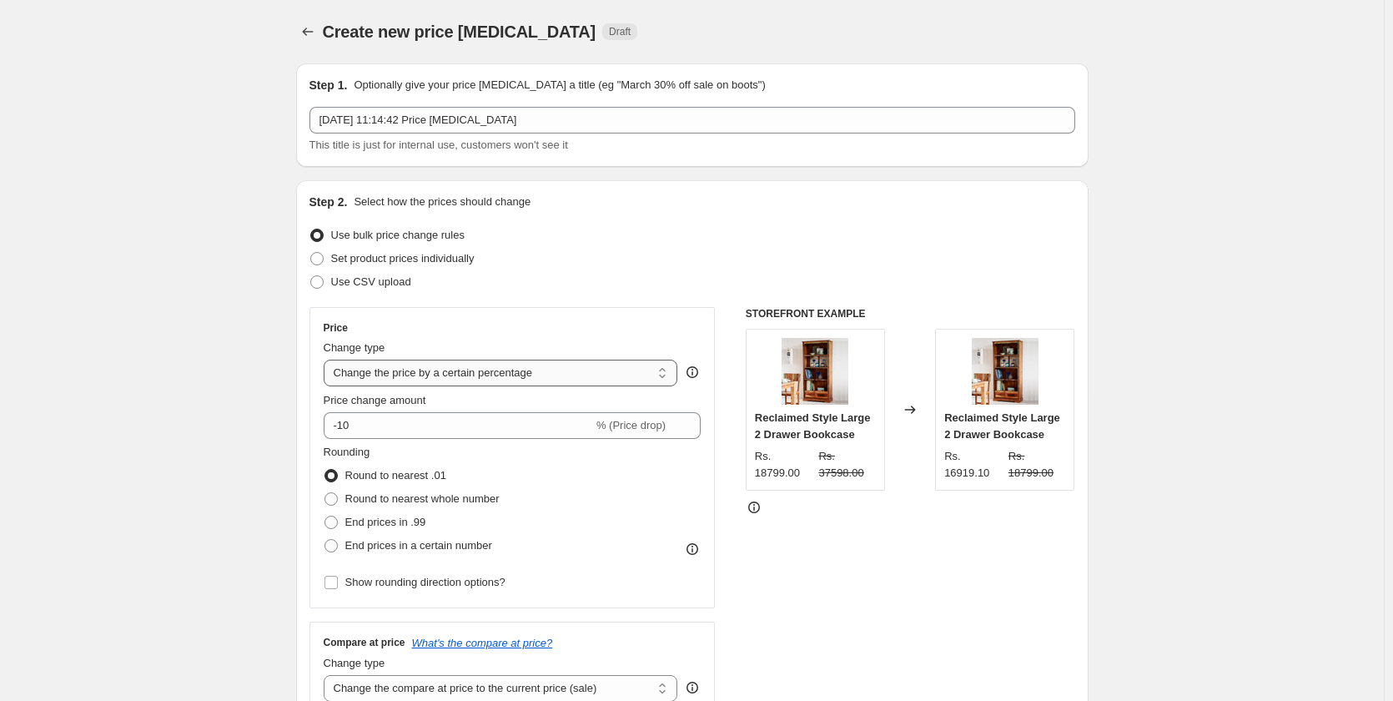
click at [380, 369] on select "Change the price to a certain amount Change the price by a certain amount Chang…" at bounding box center [501, 373] width 355 height 27
click at [468, 360] on select "Change the price to a certain amount Change the price by a certain amount Chang…" at bounding box center [501, 373] width 355 height 27
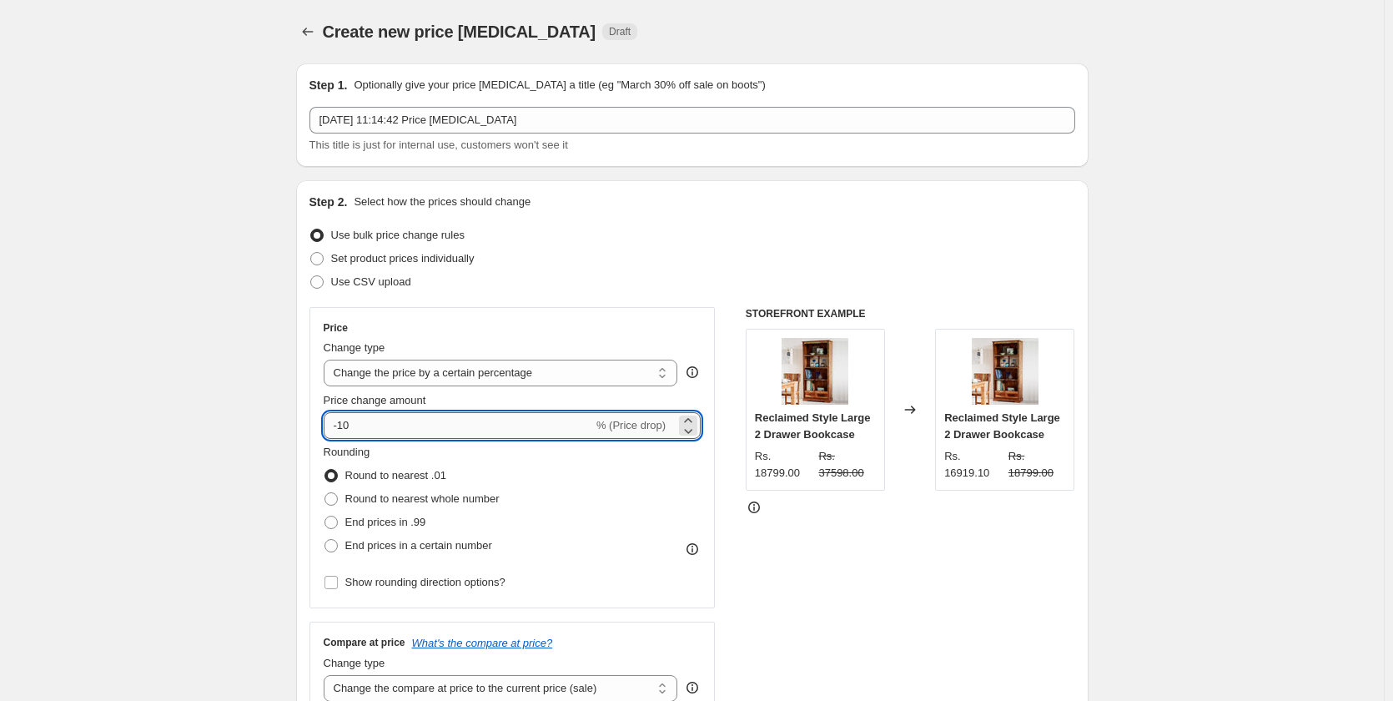
click at [447, 431] on input "-10" at bounding box center [459, 425] width 270 height 27
type input "10"
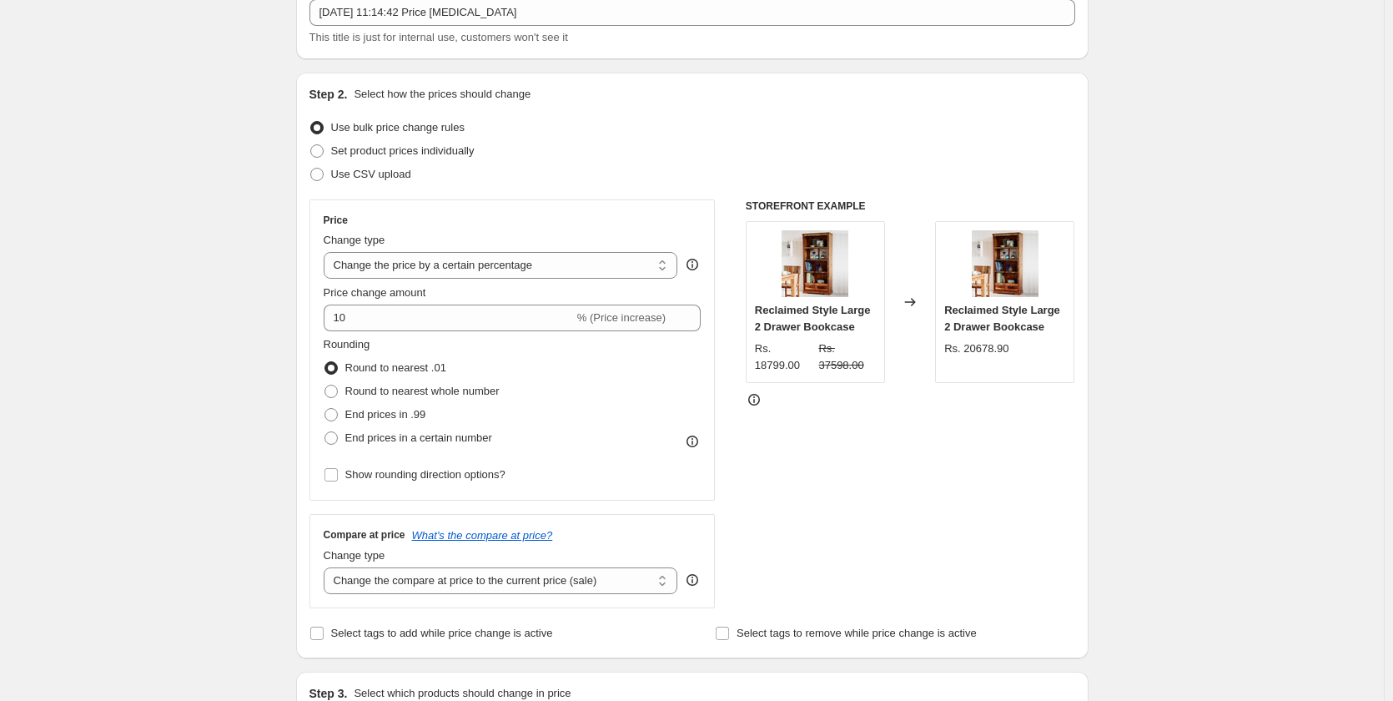
scroll to position [250, 0]
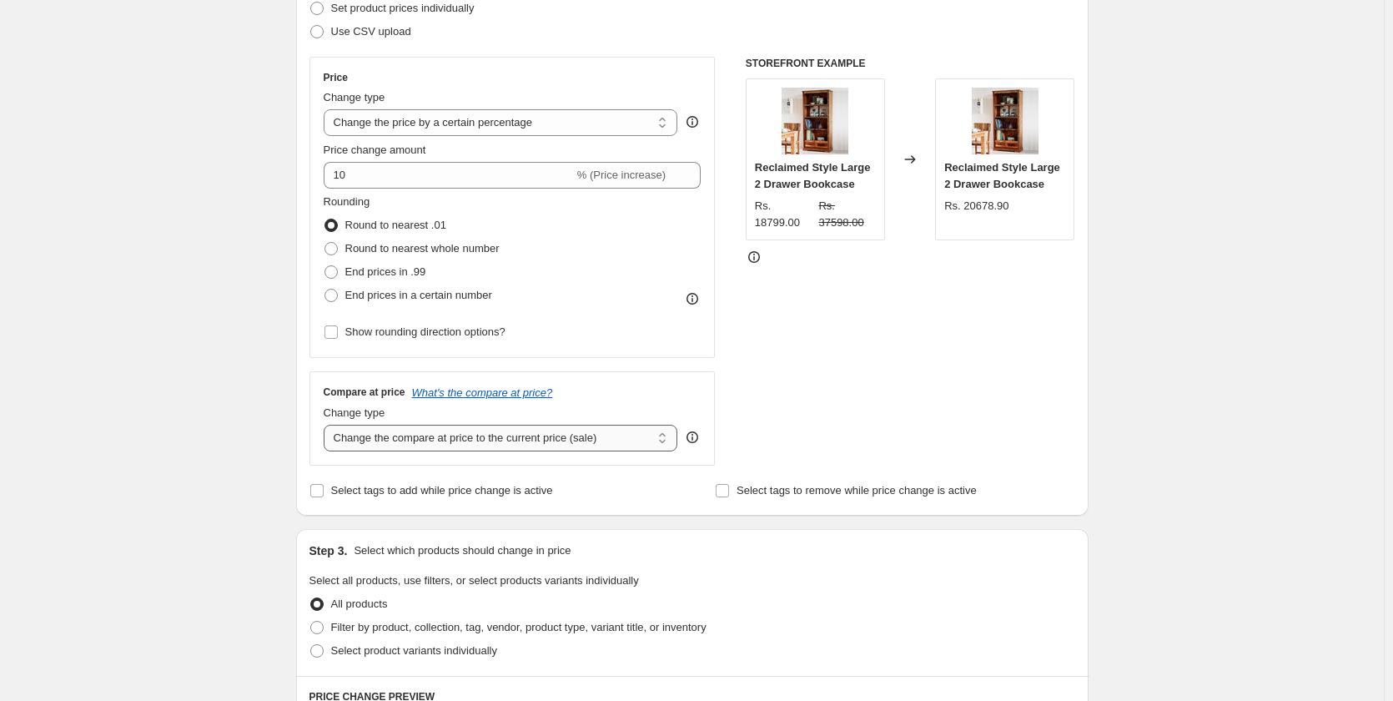
click at [569, 434] on select "Change the compare at price to the current price (sale) Change the compare at p…" at bounding box center [501, 438] width 355 height 27
select select "pp"
click at [327, 425] on select "Change the compare at price to the current price (sale) Change the compare at p…" at bounding box center [501, 438] width 355 height 27
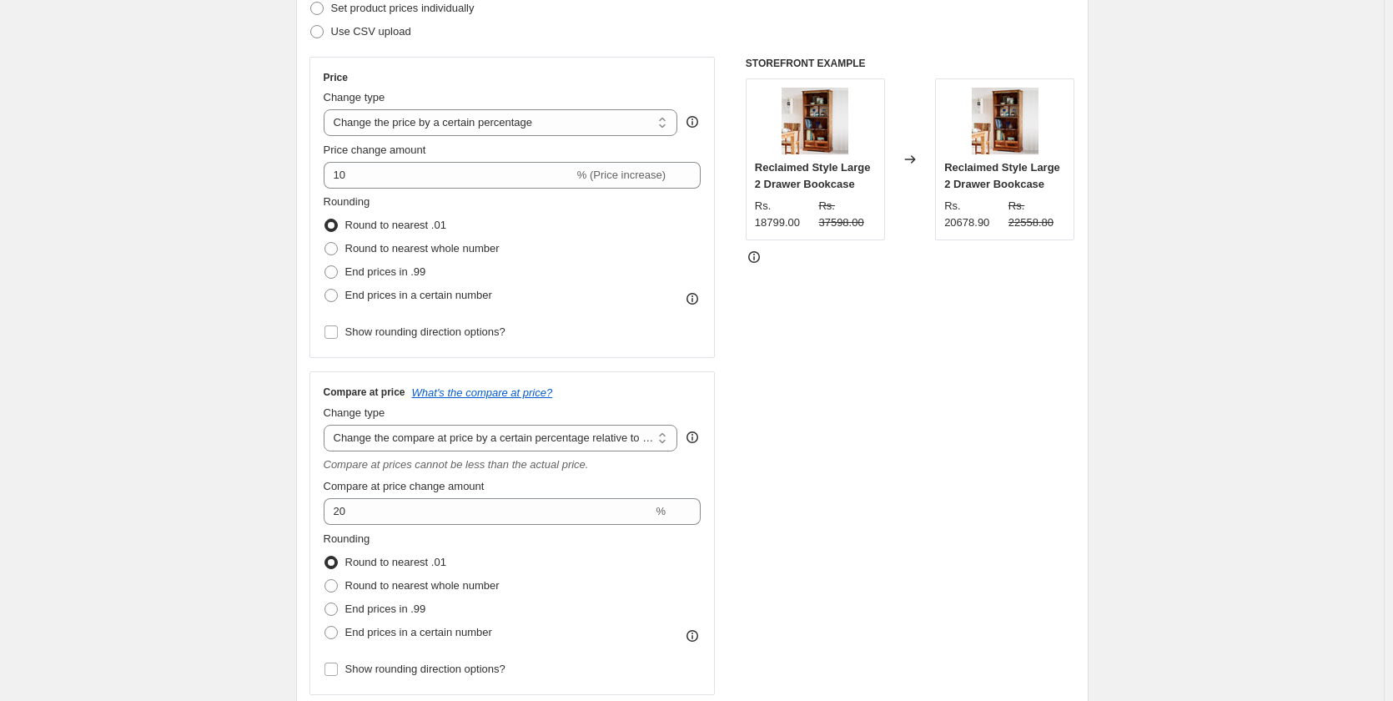
click at [454, 496] on div "Compare at price change amount 20 %" at bounding box center [513, 501] width 378 height 47
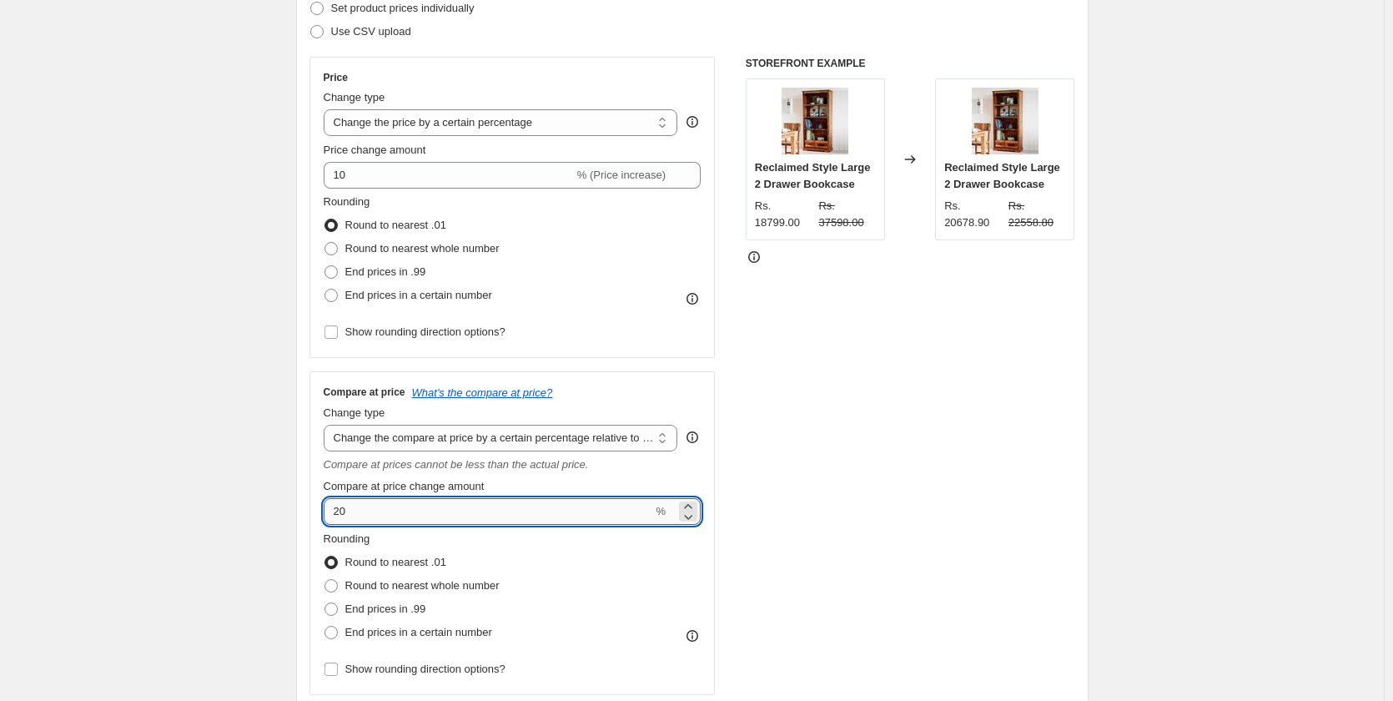
click at [448, 512] on input "20" at bounding box center [489, 511] width 330 height 27
type input "100"
click at [864, 426] on div "STOREFRONT EXAMPLE Reclaimed Style Large 2 Drawer Bookcase Rs. 18799.00 Rs. 375…" at bounding box center [911, 376] width 330 height 638
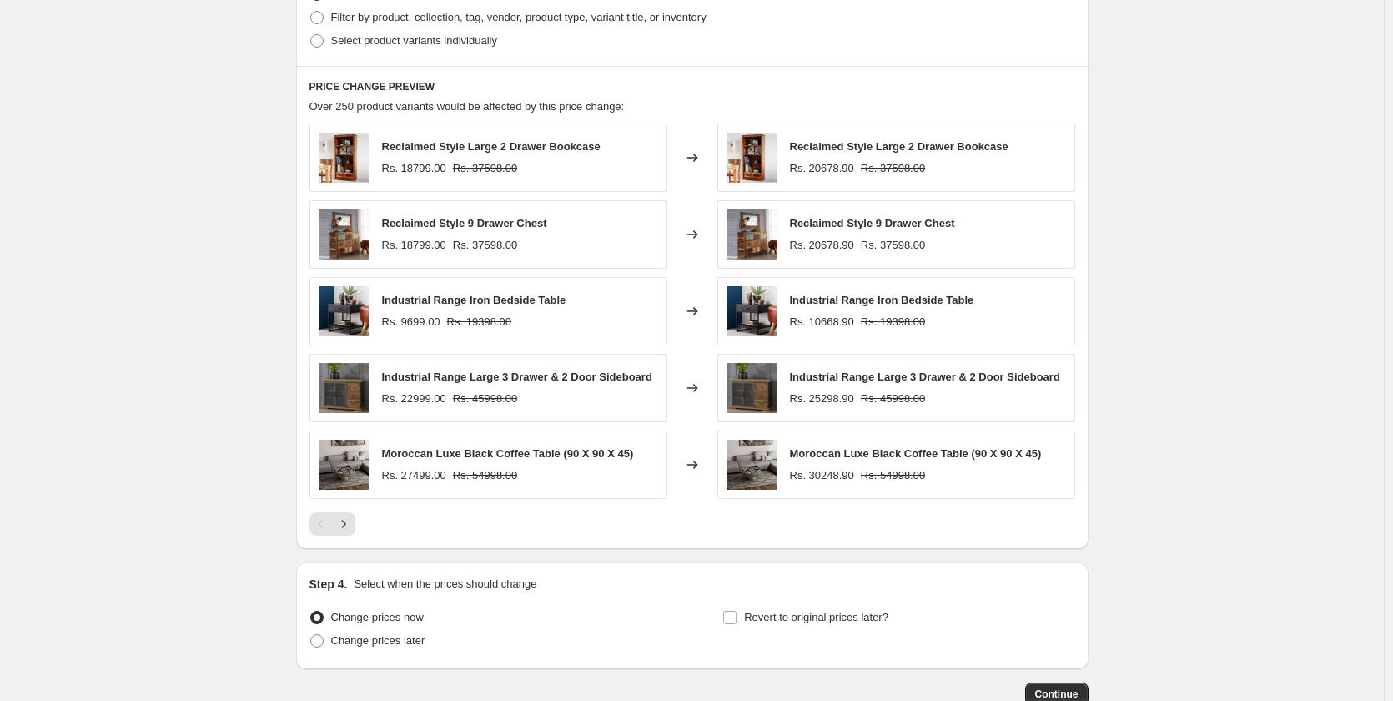
scroll to position [1197, 0]
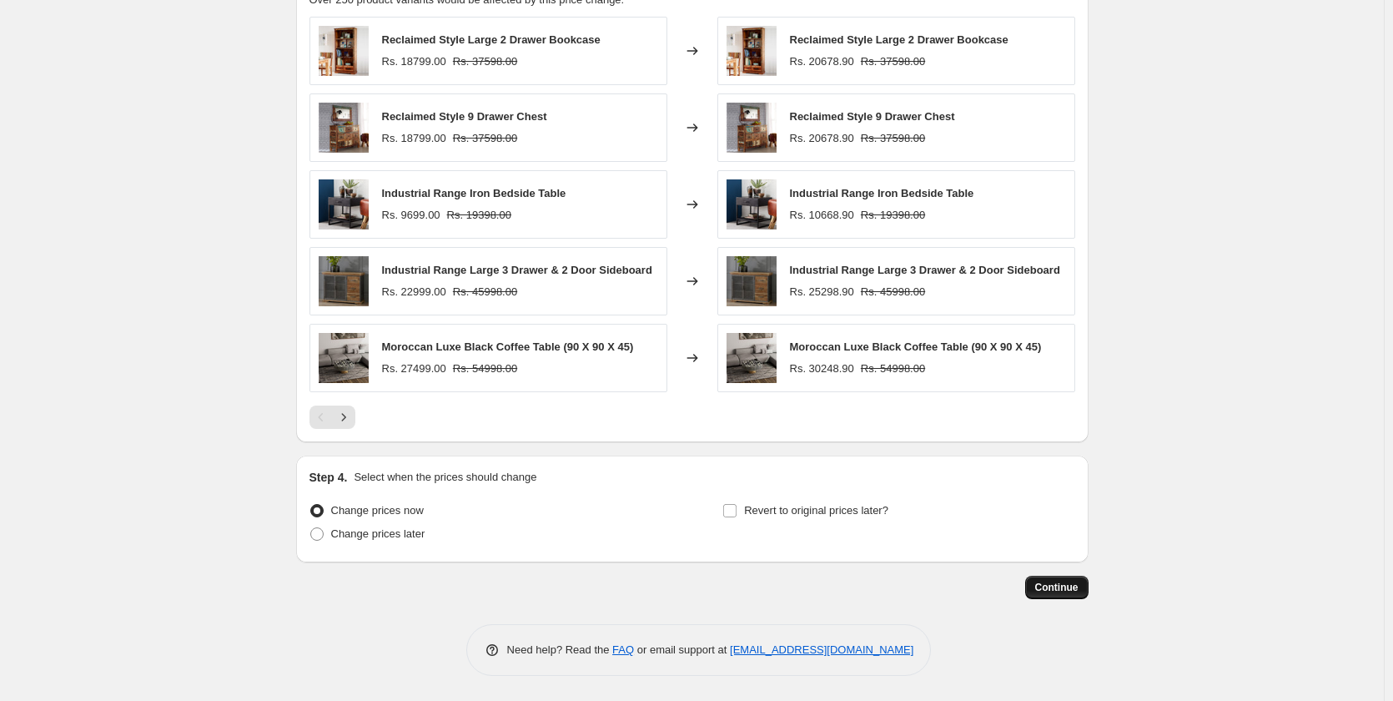
click at [1050, 581] on button "Continue" at bounding box center [1056, 587] width 63 height 23
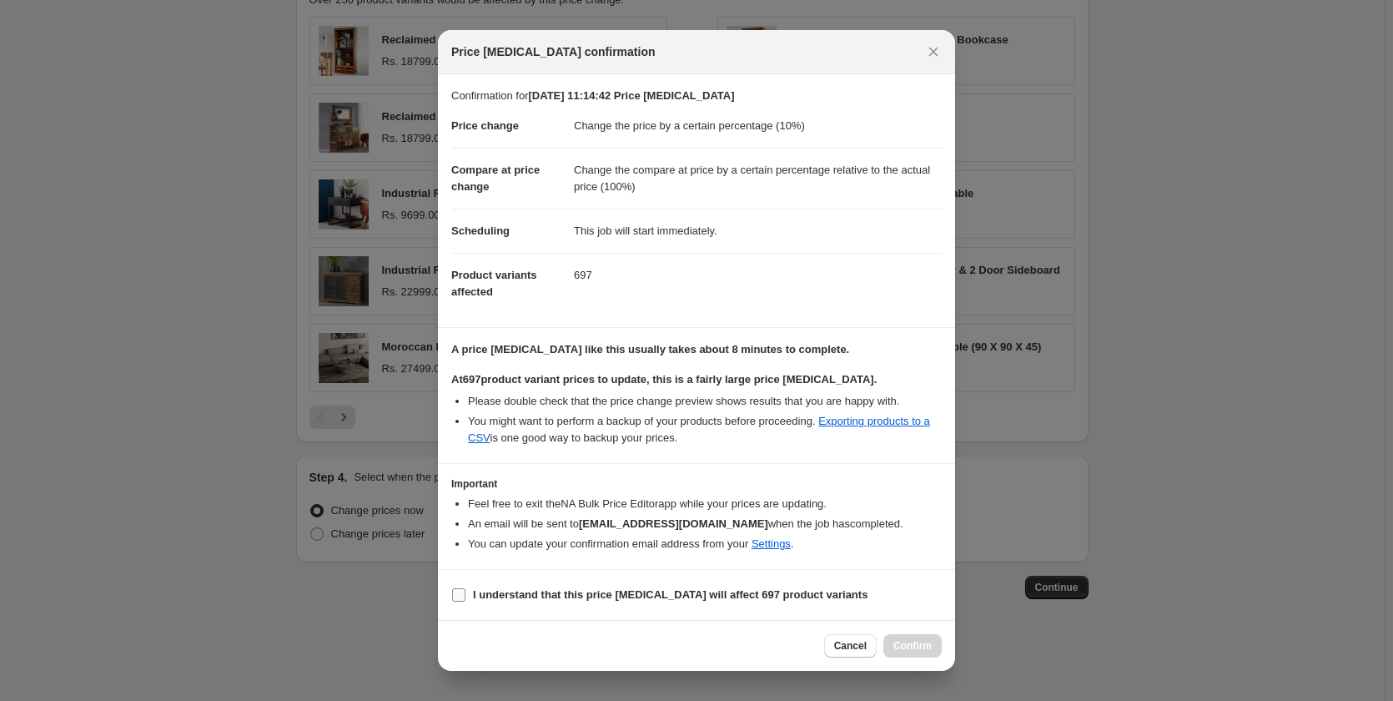
drag, startPoint x: 456, startPoint y: 595, endPoint x: 521, endPoint y: 595, distance: 65.1
click at [460, 595] on input "I understand that this price [MEDICAL_DATA] will affect 697 product variants" at bounding box center [458, 594] width 13 height 13
checkbox input "true"
click at [915, 649] on span "Confirm" at bounding box center [913, 645] width 38 height 13
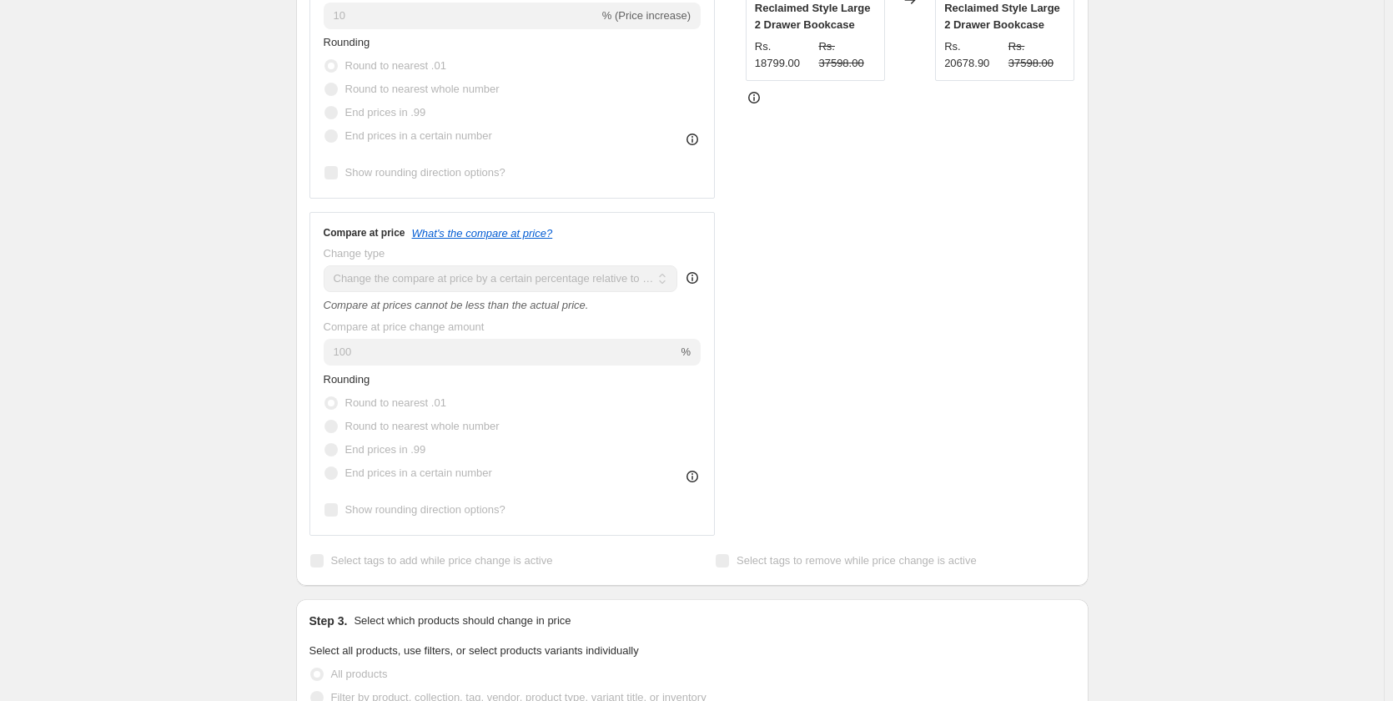
scroll to position [196, 0]
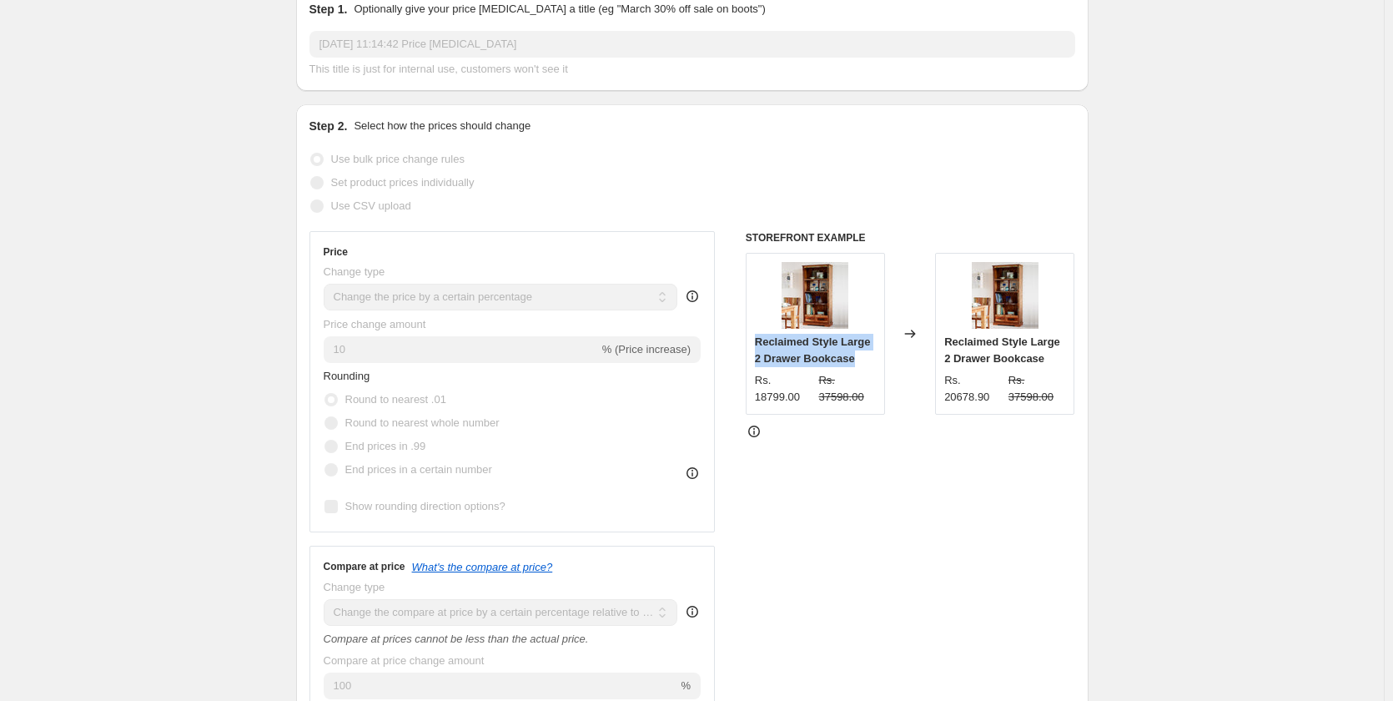
drag, startPoint x: 748, startPoint y: 343, endPoint x: 859, endPoint y: 359, distance: 111.3
click at [859, 359] on div "Price Change type Change the price to a certain amount Change the price by a ce…" at bounding box center [693, 550] width 766 height 638
copy span "Reclaimed Style Large 2 Drawer Bookcase"
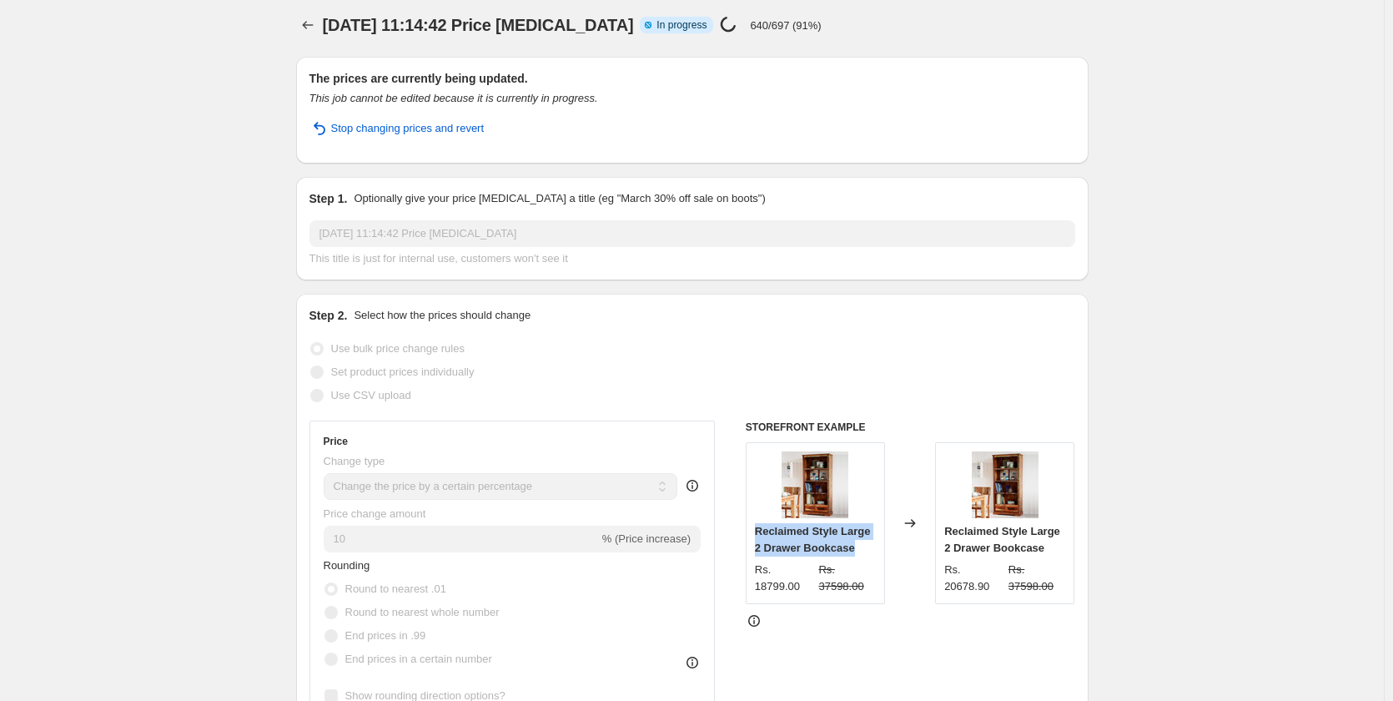
scroll to position [0, 0]
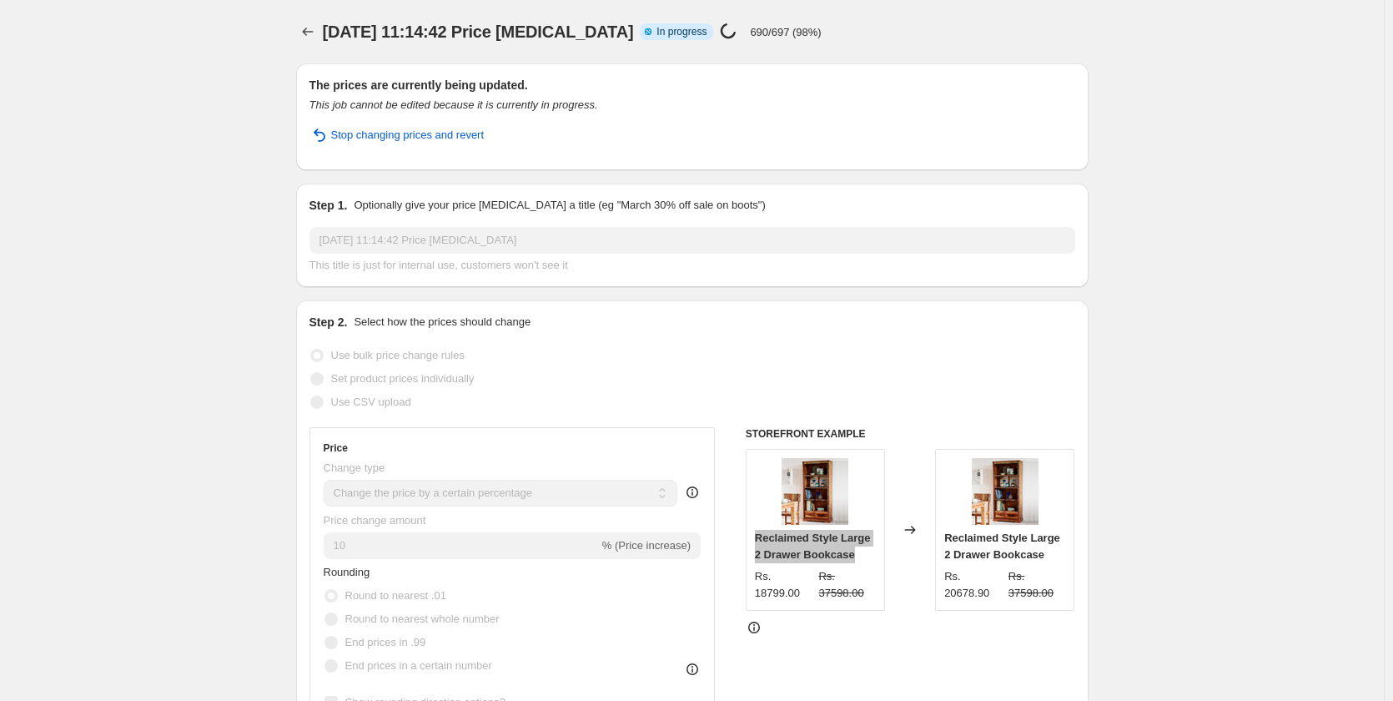
select select "percentage"
select select "pp"
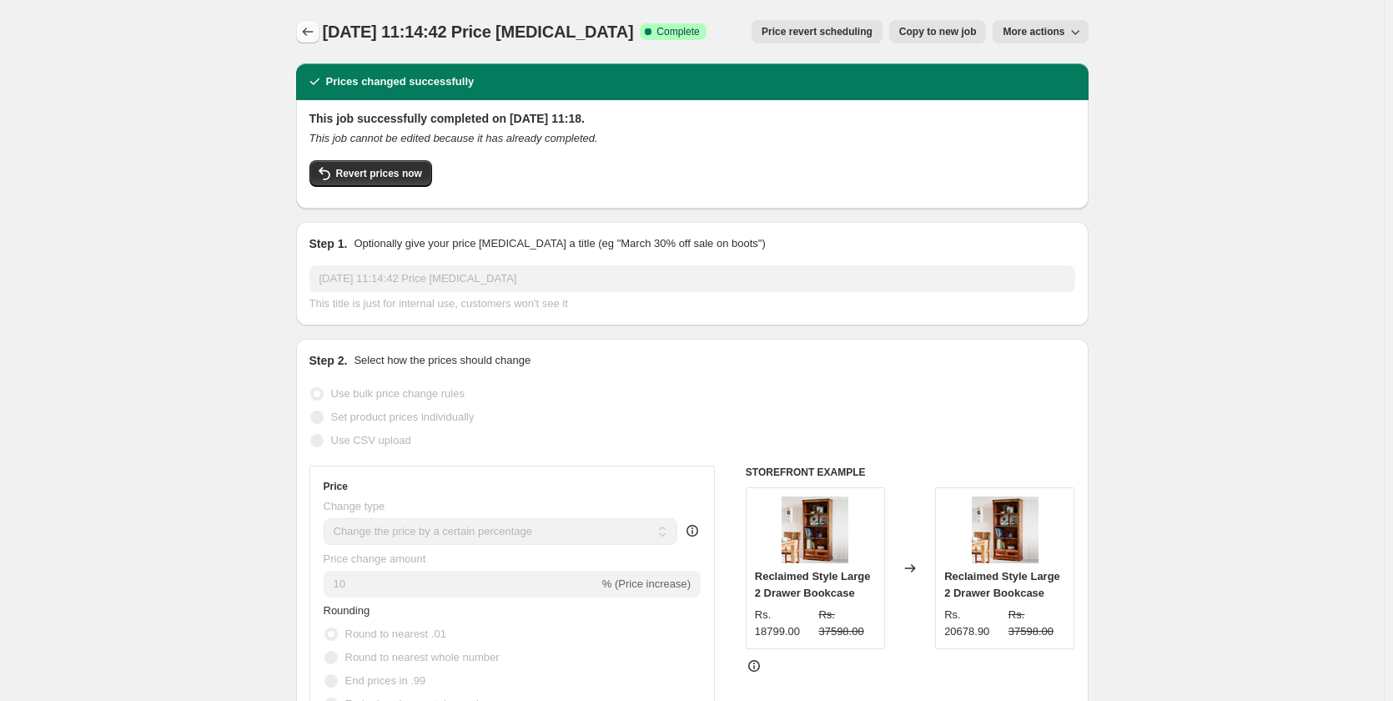
click at [308, 35] on icon "Price change jobs" at bounding box center [308, 31] width 17 height 17
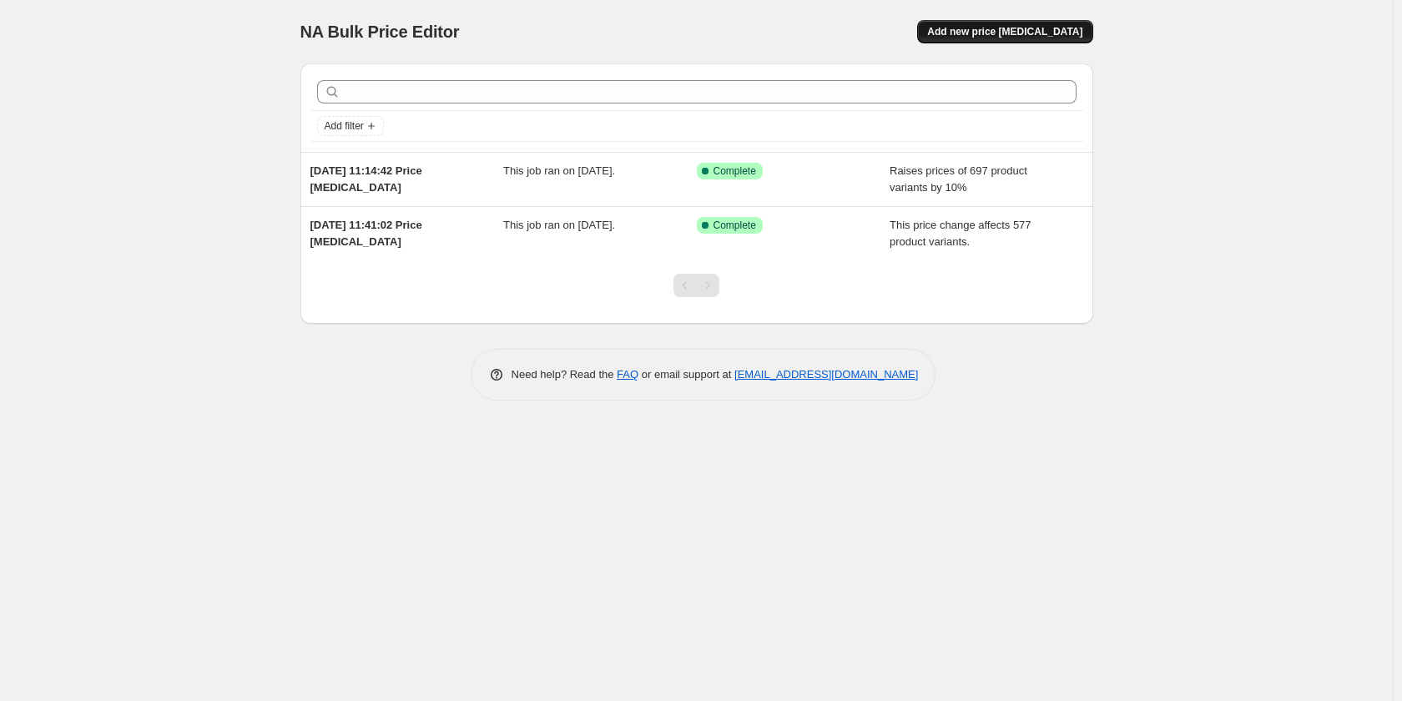
click at [995, 33] on span "Add new price [MEDICAL_DATA]" at bounding box center [1004, 31] width 155 height 13
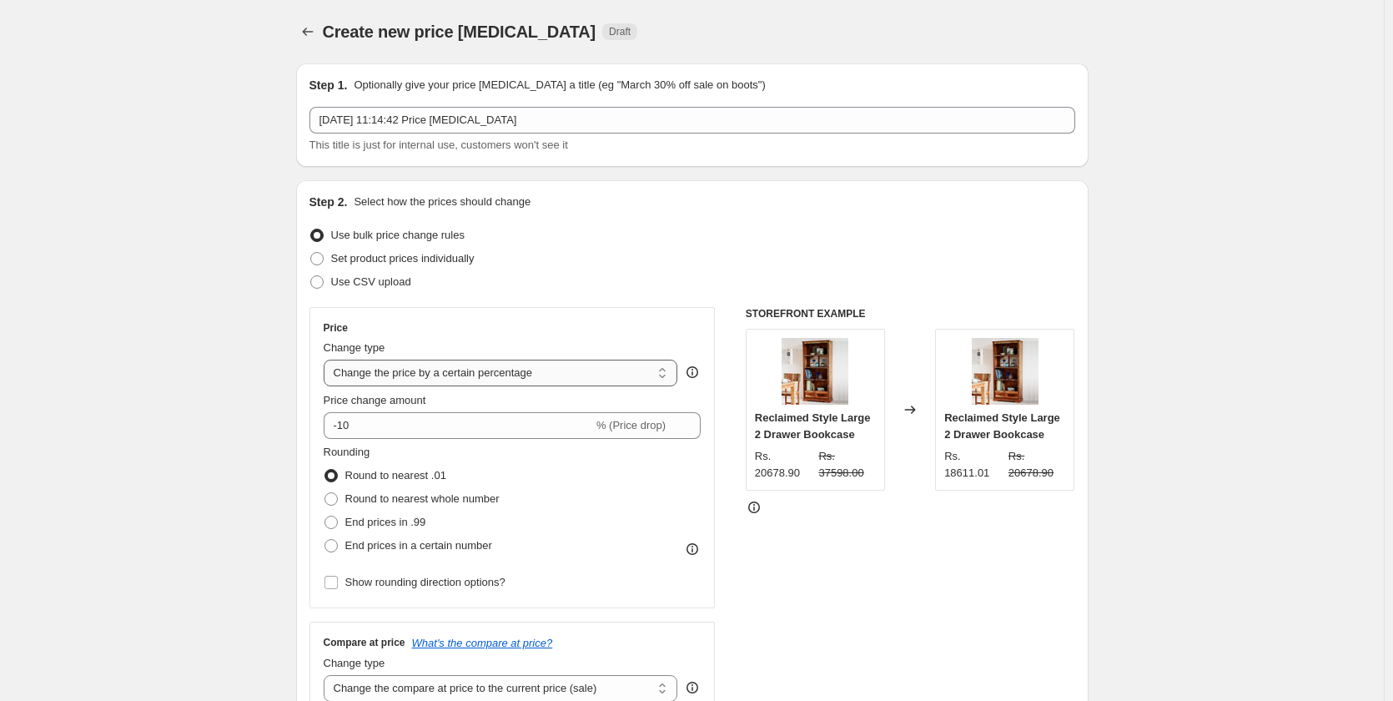
drag, startPoint x: 502, startPoint y: 358, endPoint x: 499, endPoint y: 375, distance: 17.0
click at [502, 363] on div "Change type Change the price to a certain amount Change the price by a certain …" at bounding box center [501, 363] width 355 height 47
click at [499, 375] on select "Change the price to a certain amount Change the price by a certain amount Chang…" at bounding box center [501, 373] width 355 height 27
select select "no_change"
click at [327, 360] on select "Change the price to a certain amount Change the price by a certain amount Chang…" at bounding box center [501, 373] width 355 height 27
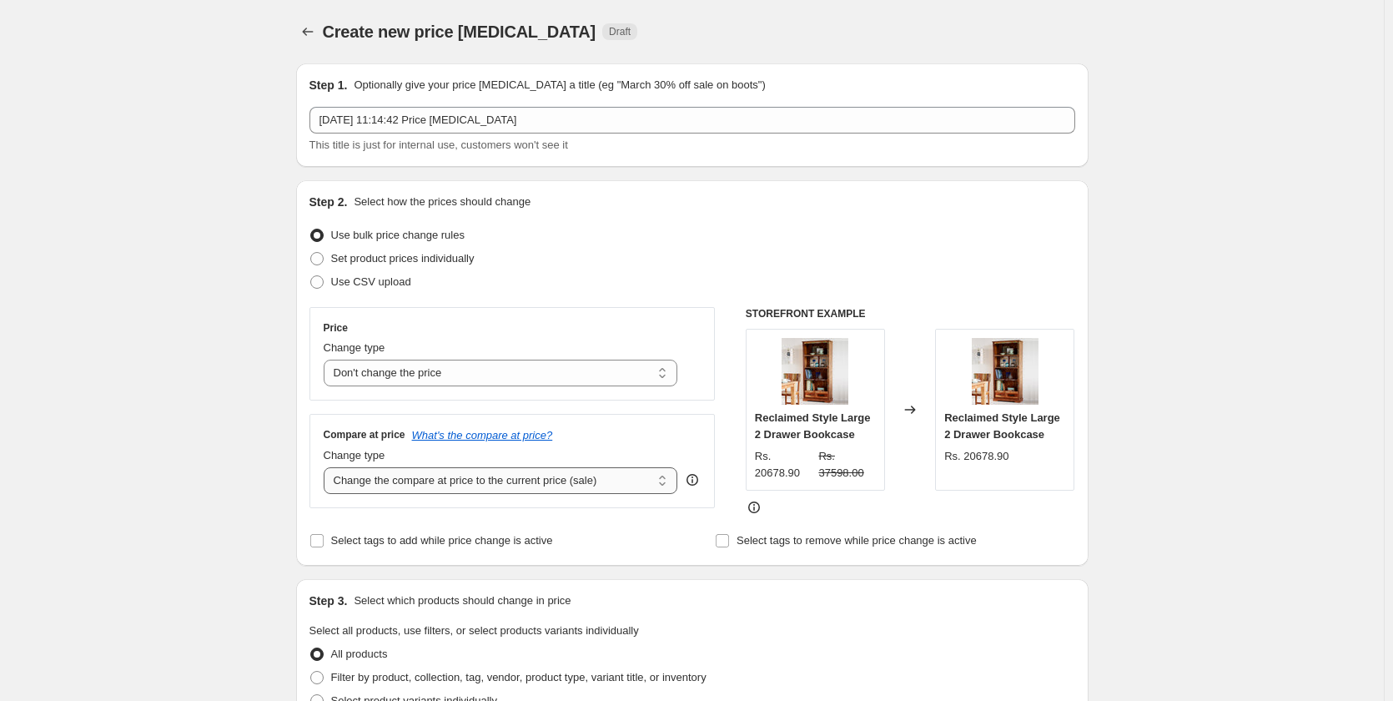
click at [392, 483] on select "Change the compare at price to the current price (sale) Change the compare at p…" at bounding box center [501, 480] width 355 height 27
select select "pp"
click at [327, 467] on select "Change the compare at price to the current price (sale) Change the compare at p…" at bounding box center [501, 480] width 355 height 27
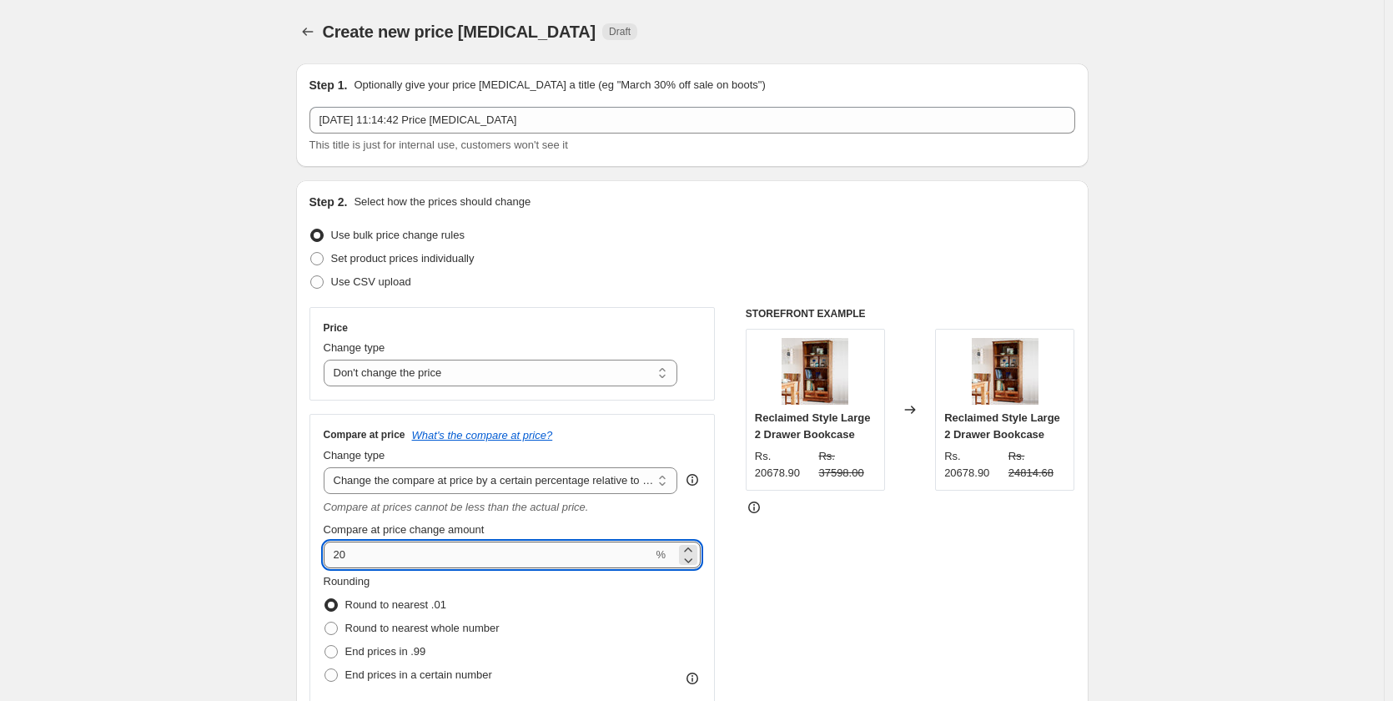
click at [360, 548] on input "20" at bounding box center [489, 555] width 330 height 27
type input "100"
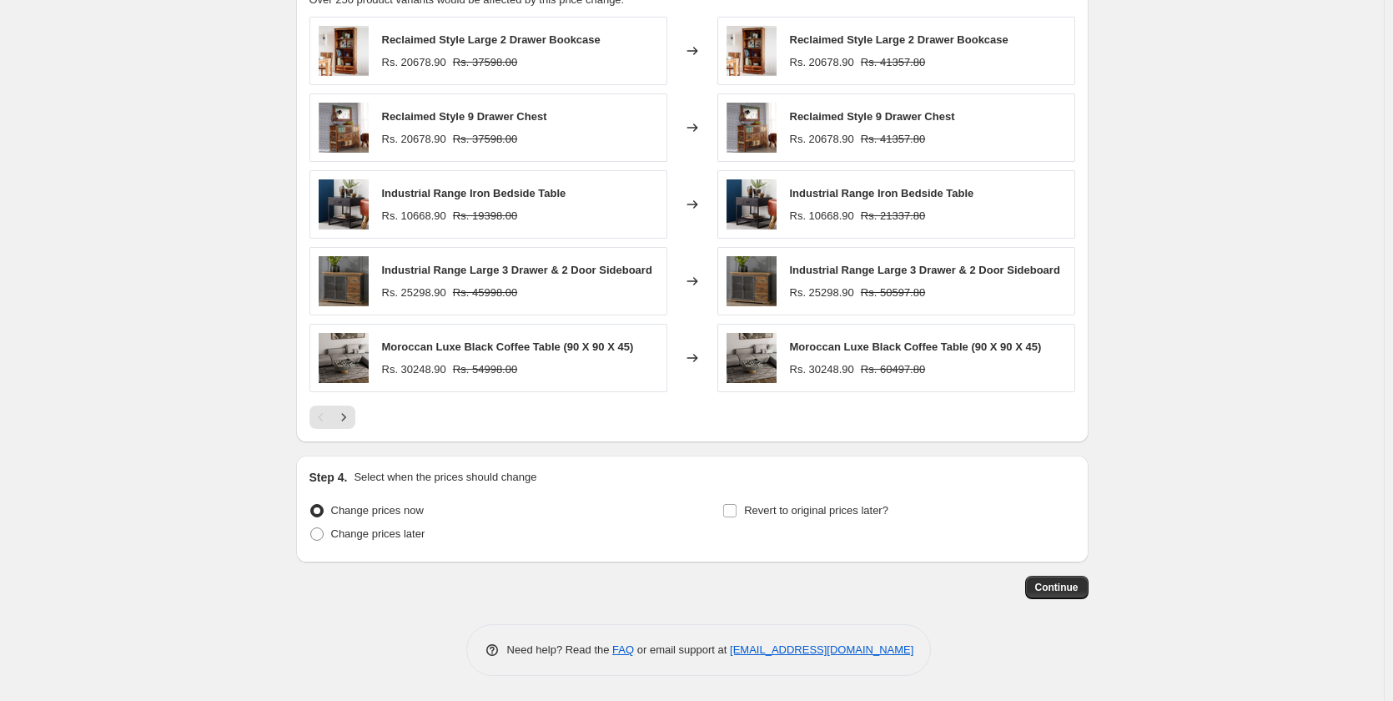
scroll to position [990, 0]
click at [1070, 590] on span "Continue" at bounding box center [1056, 587] width 43 height 13
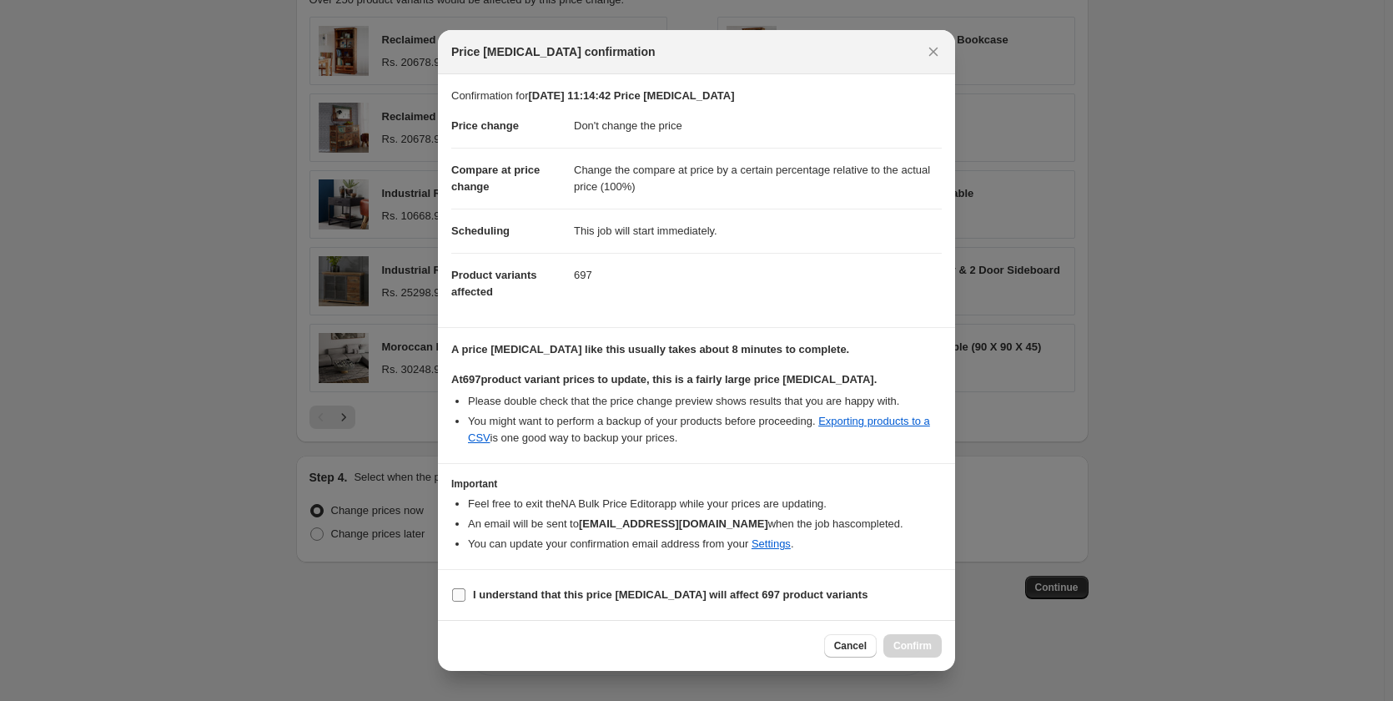
click at [521, 592] on b "I understand that this price [MEDICAL_DATA] will affect 697 product variants" at bounding box center [670, 594] width 395 height 13
click at [466, 592] on input "I understand that this price [MEDICAL_DATA] will affect 697 product variants" at bounding box center [458, 594] width 13 height 13
checkbox input "true"
click at [899, 647] on span "Confirm" at bounding box center [913, 645] width 38 height 13
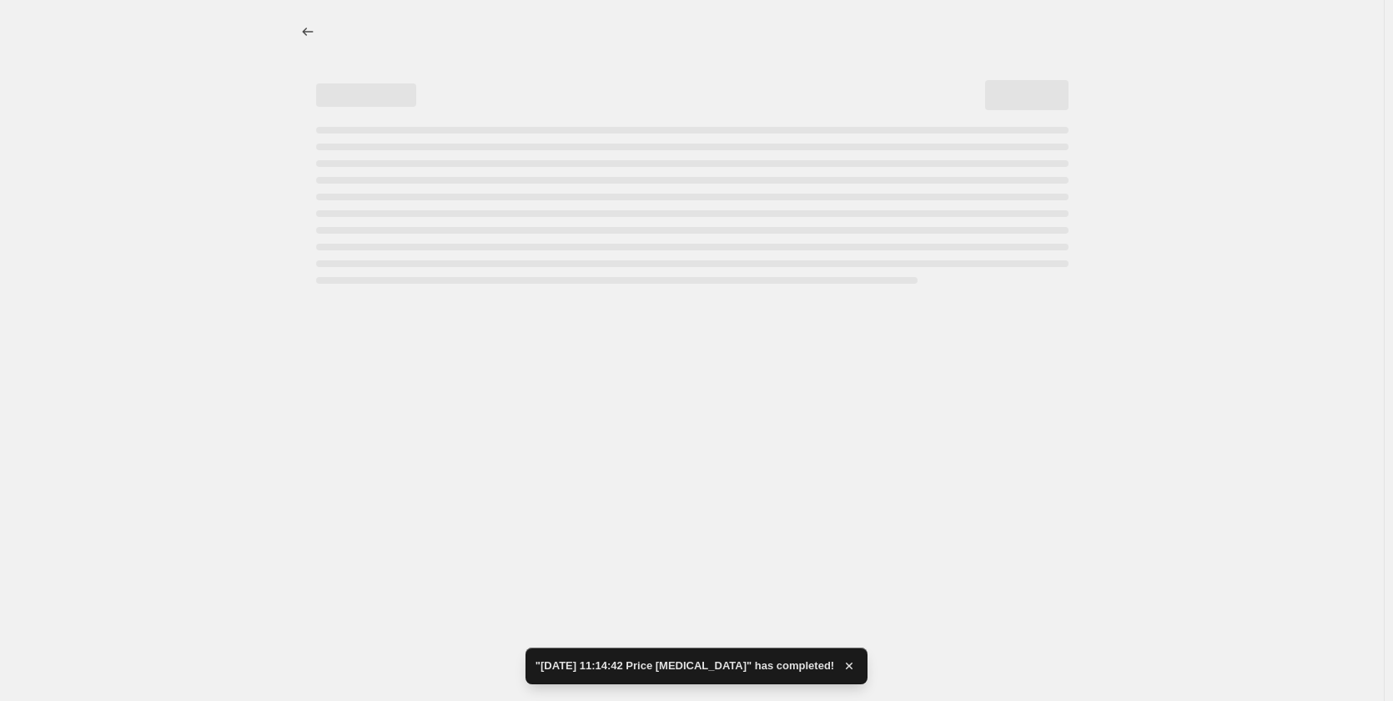
select select "no_change"
select select "pp"
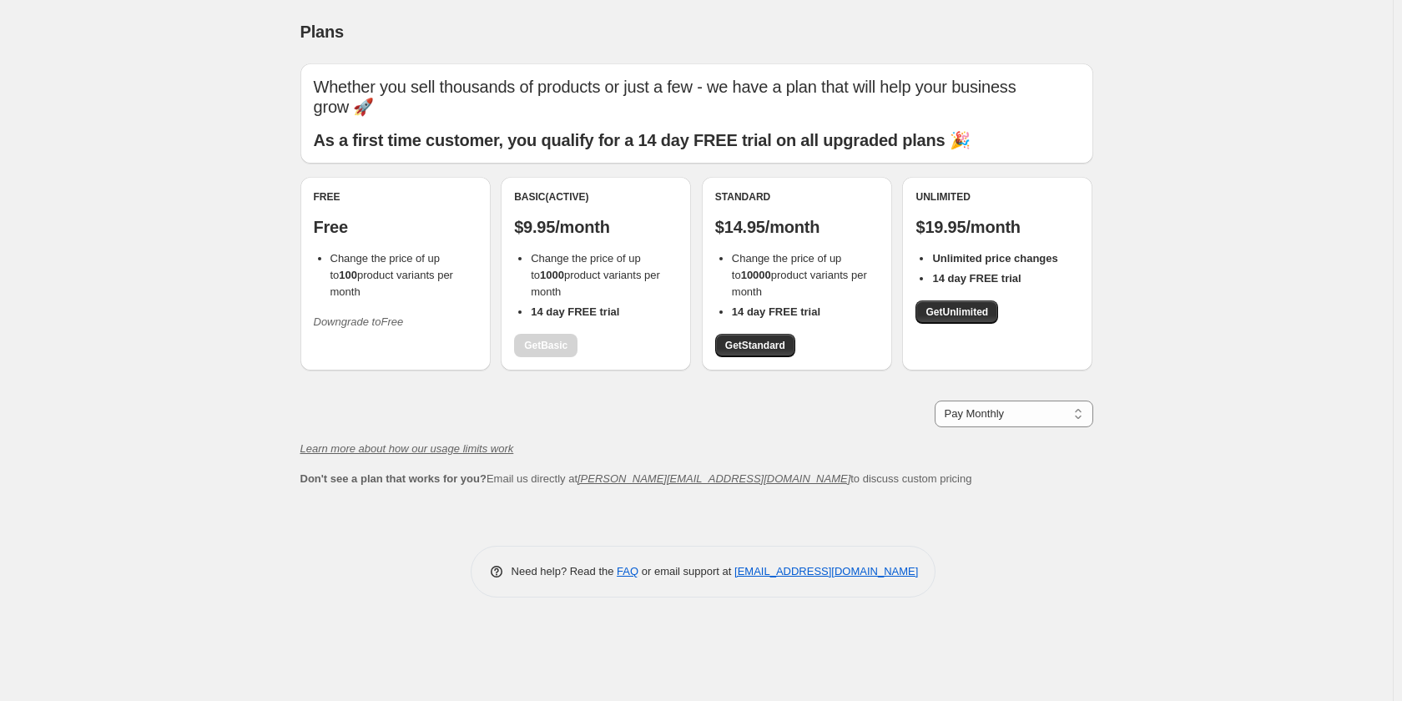
click at [337, 315] on icon "Downgrade to Free" at bounding box center [359, 321] width 90 height 13
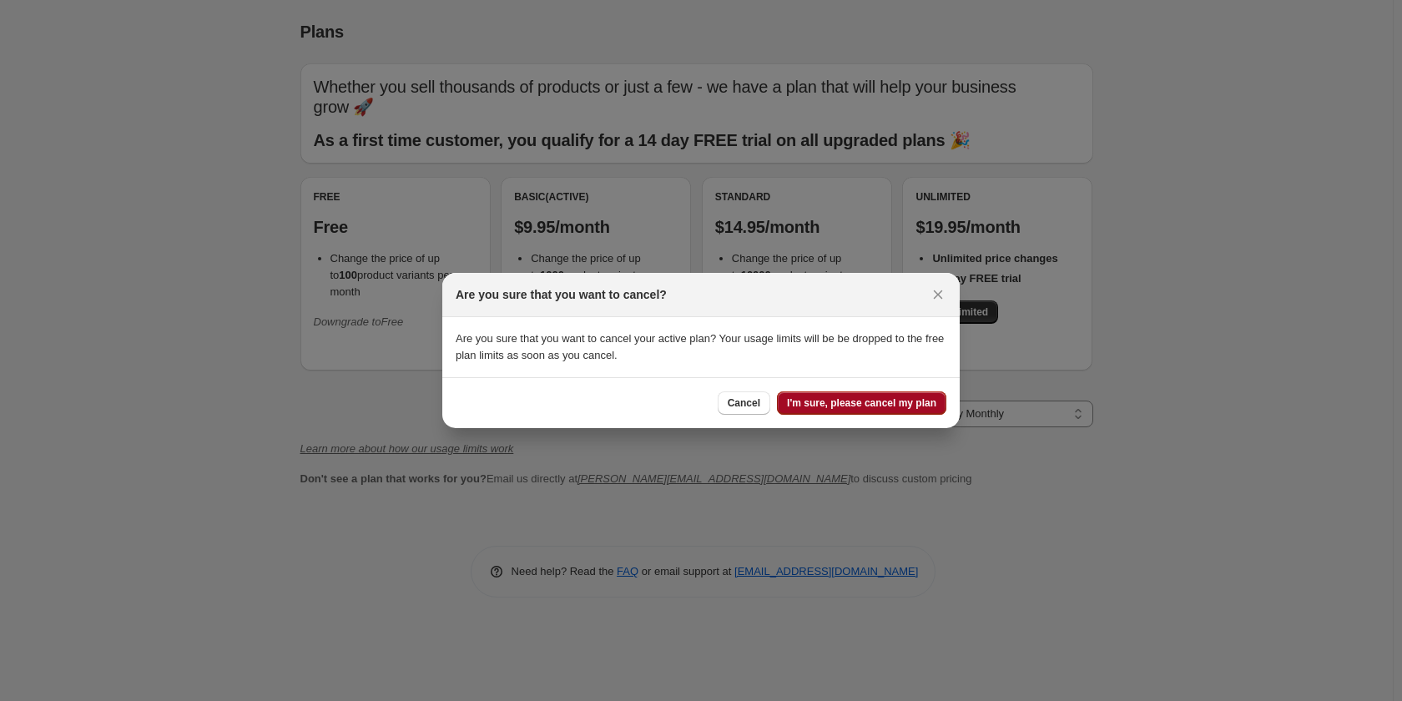
click at [834, 398] on span "I'm sure, please cancel my plan" at bounding box center [861, 402] width 149 height 13
